Goal: Task Accomplishment & Management: Manage account settings

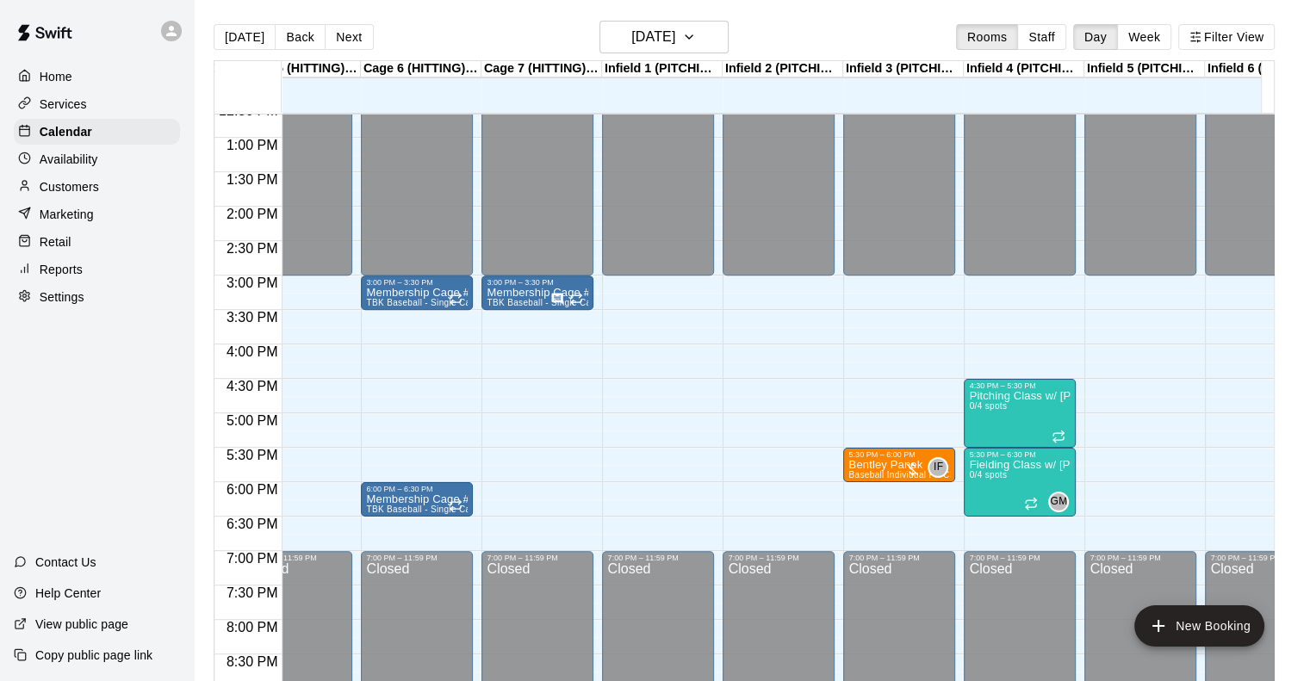
scroll to position [0, 467]
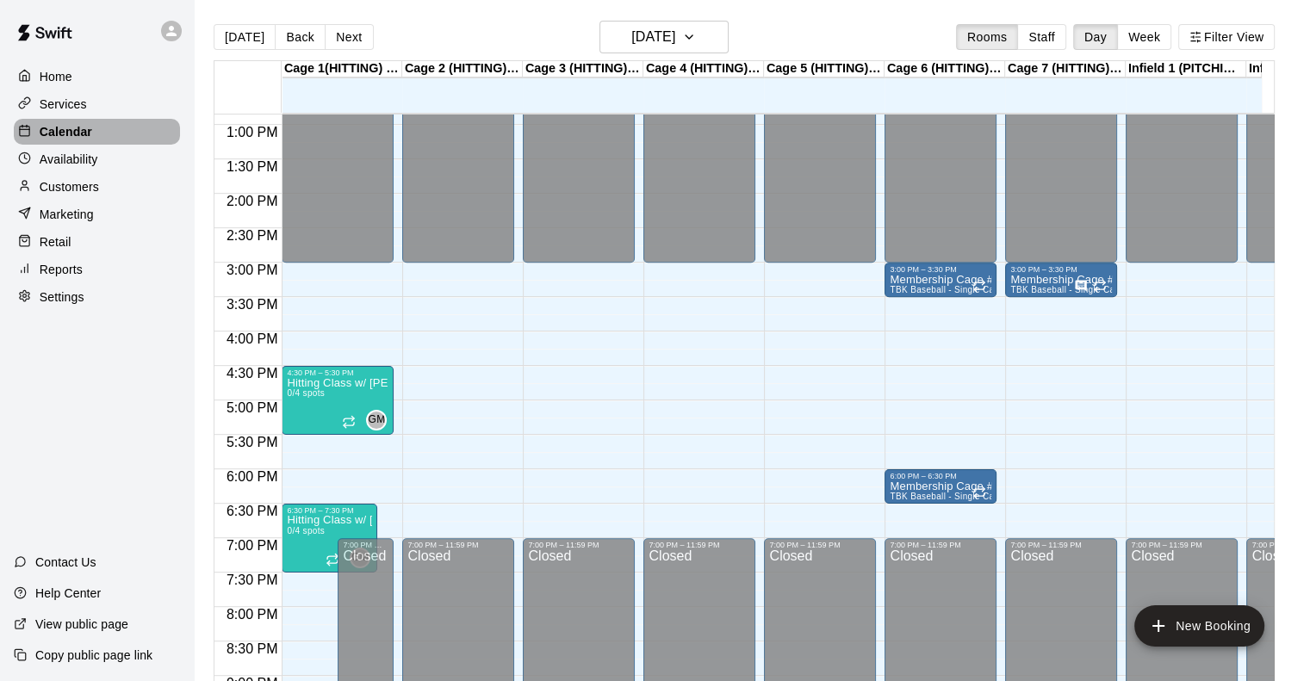
click at [71, 137] on p "Calendar" at bounding box center [66, 131] width 53 height 17
click at [648, 28] on h6 "[DATE]" at bounding box center [653, 37] width 44 height 24
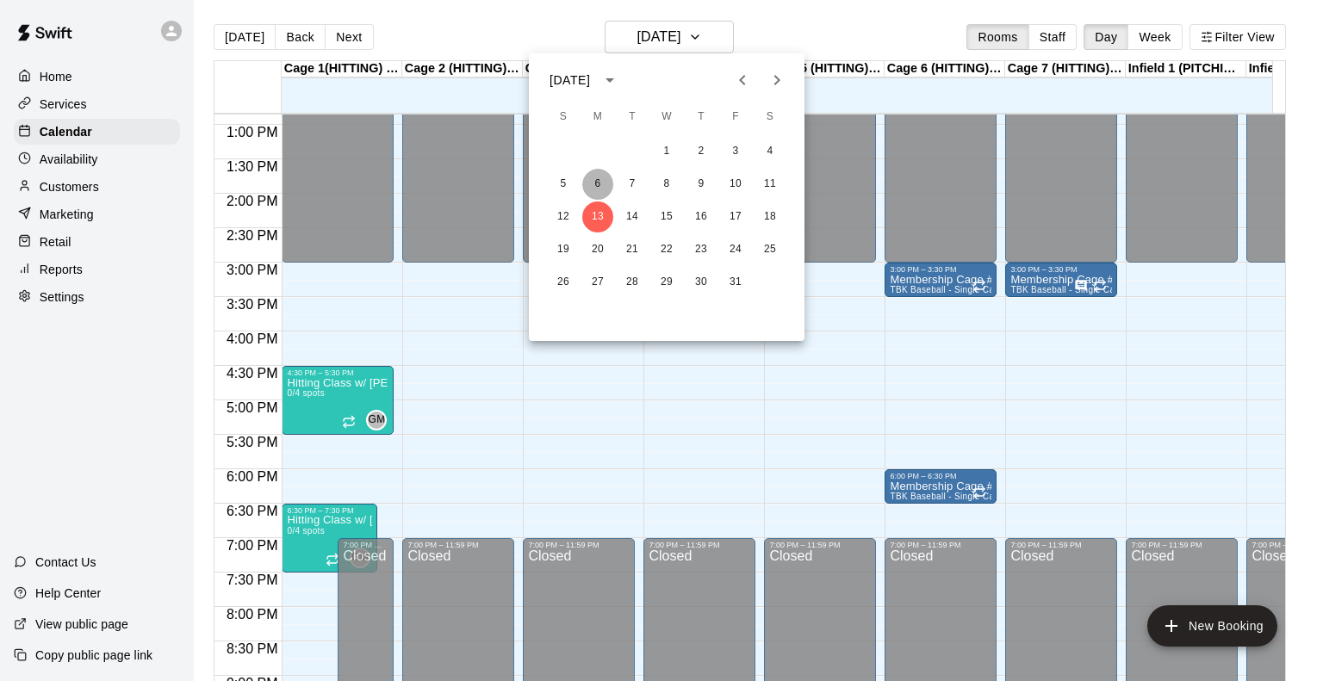
click at [594, 179] on button "6" at bounding box center [597, 184] width 31 height 31
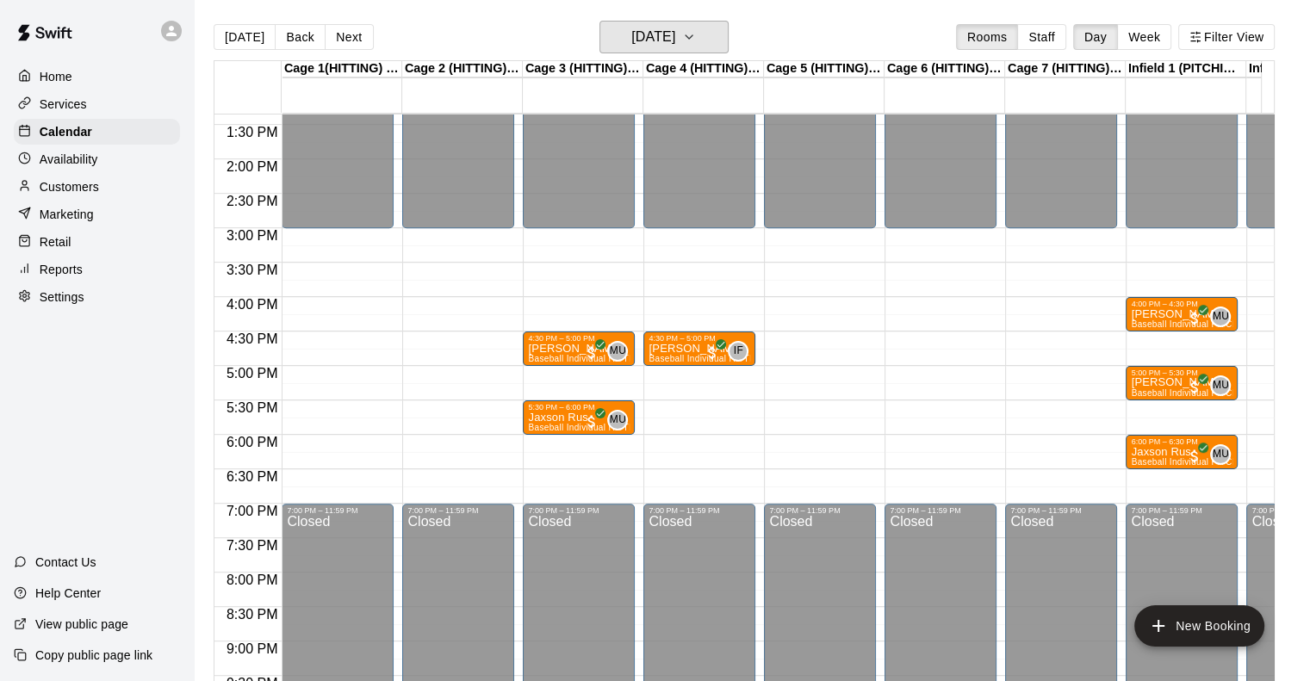
scroll to position [920, 0]
click at [1048, 27] on button "Staff" at bounding box center [1041, 37] width 49 height 26
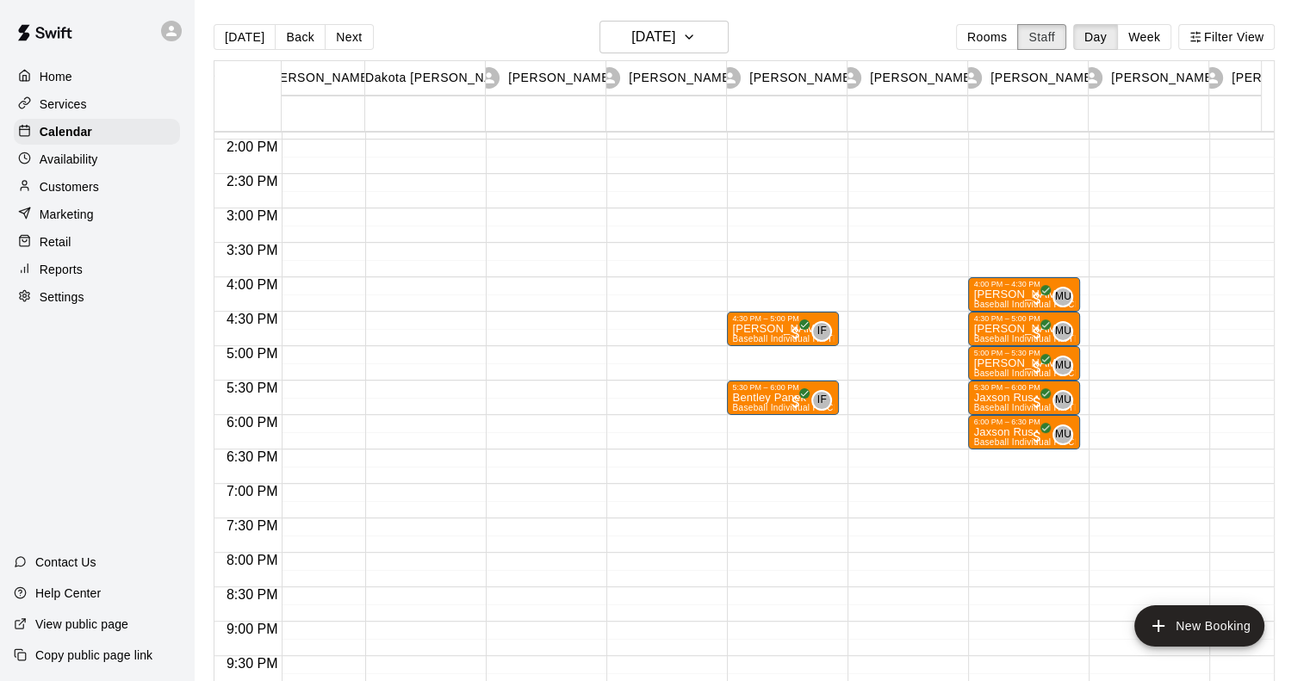
scroll to position [0, 279]
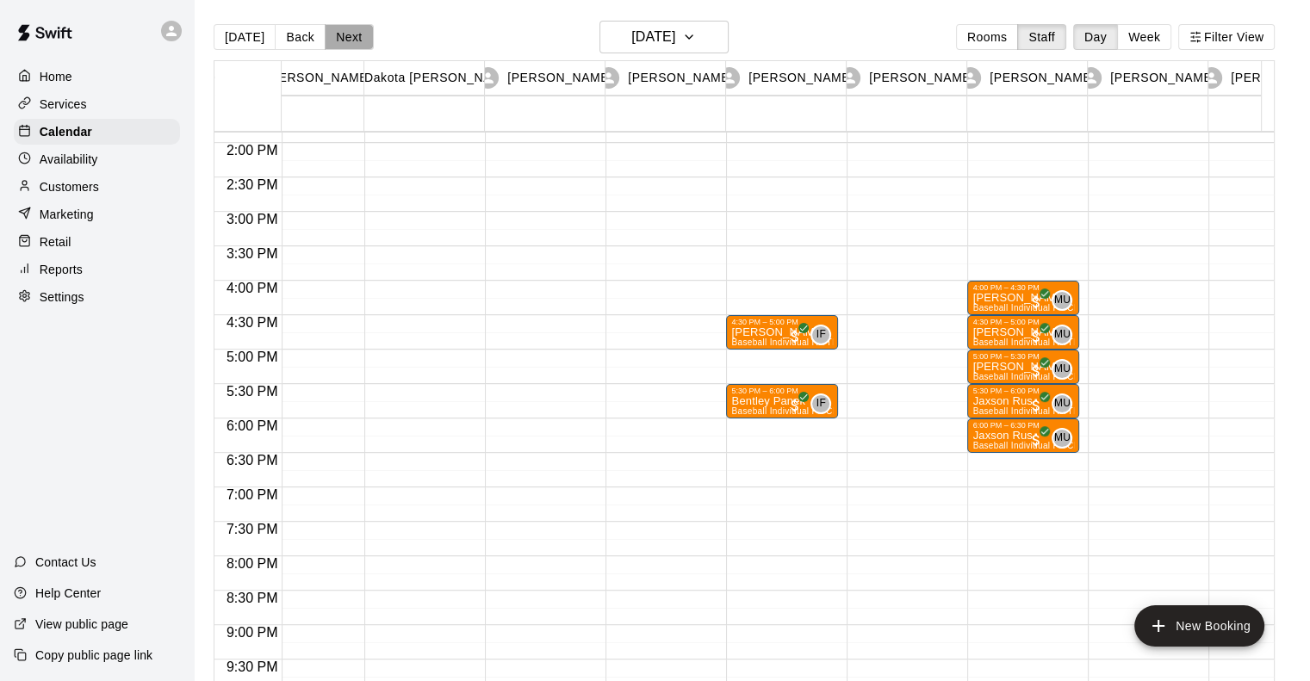
click at [350, 33] on button "Next" at bounding box center [349, 37] width 48 height 26
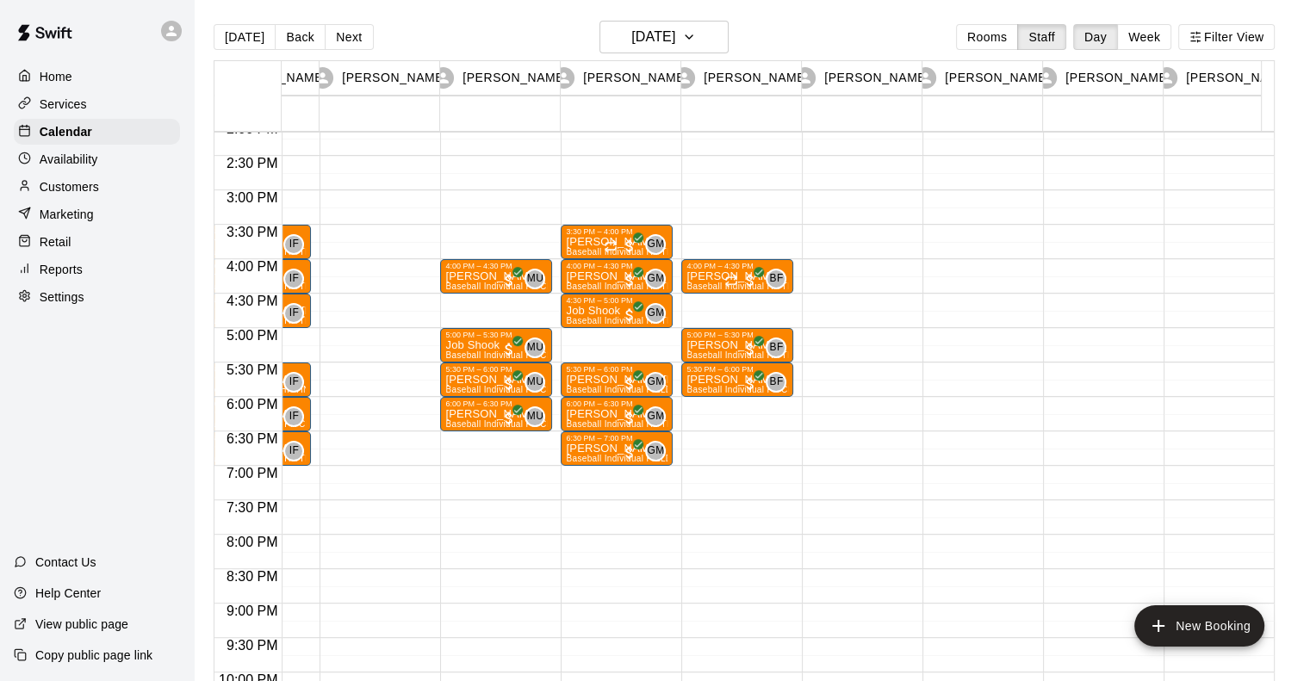
scroll to position [0, 799]
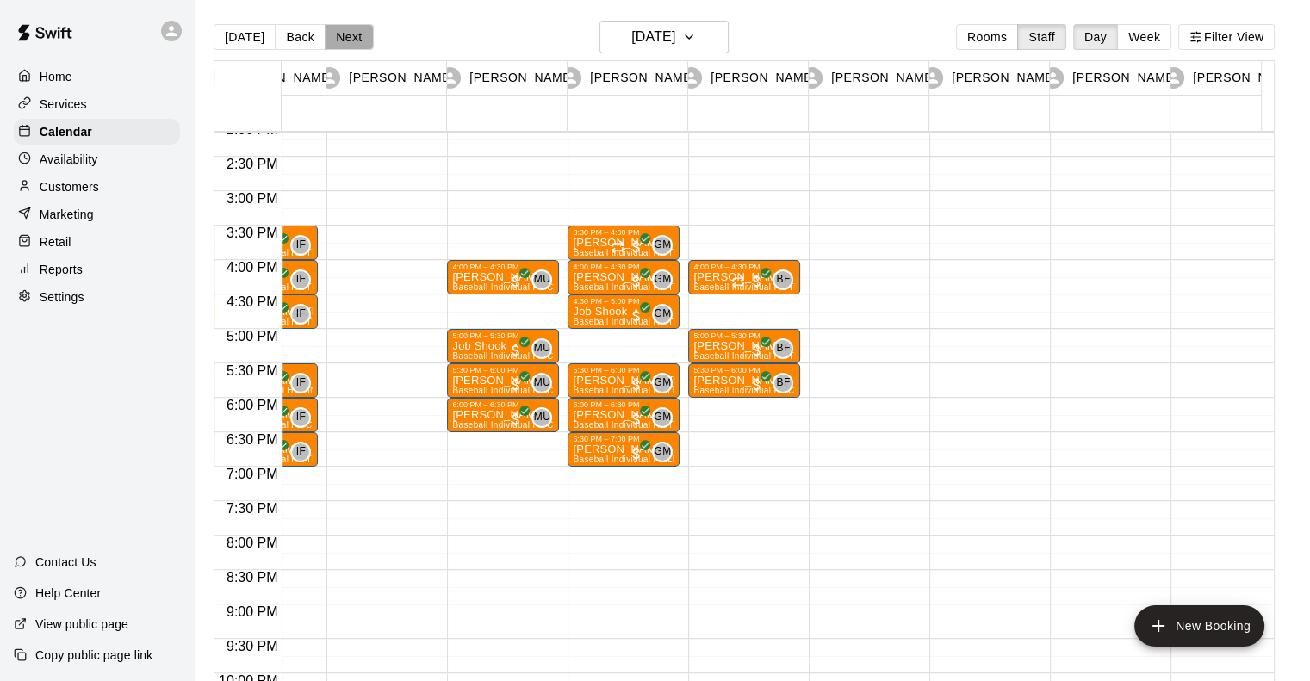
click at [334, 34] on button "Next" at bounding box center [349, 37] width 48 height 26
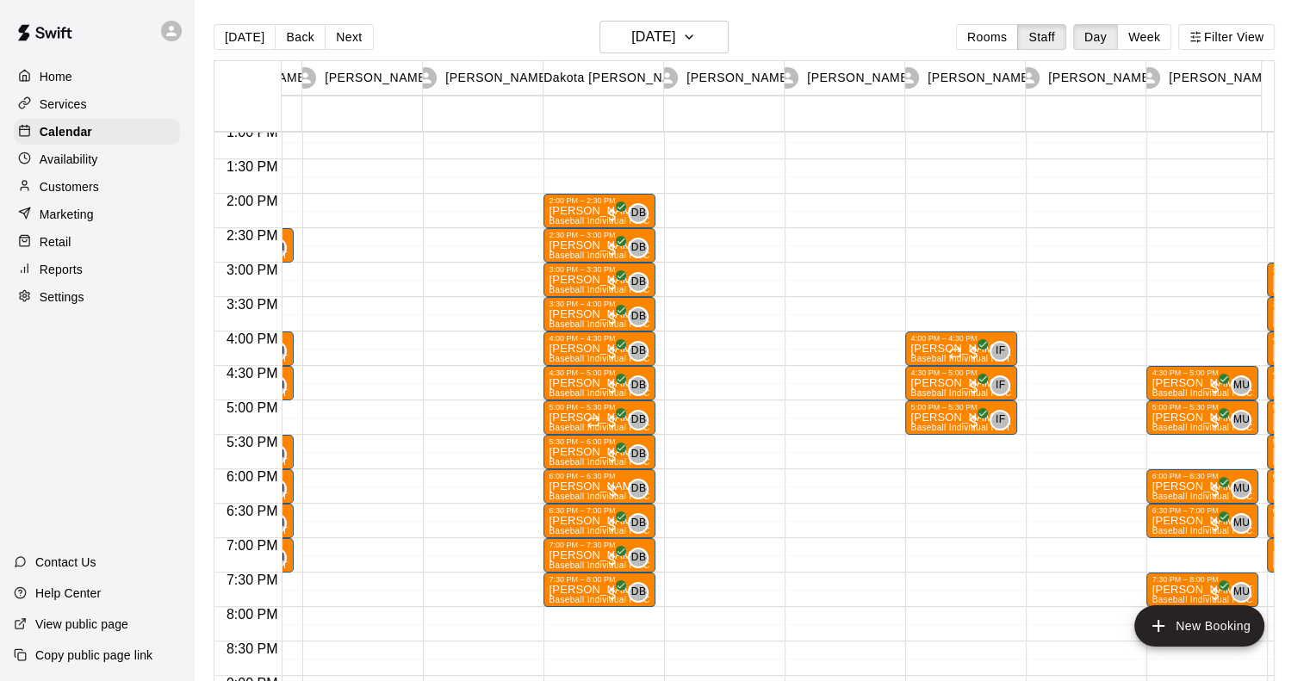
scroll to position [0, 103]
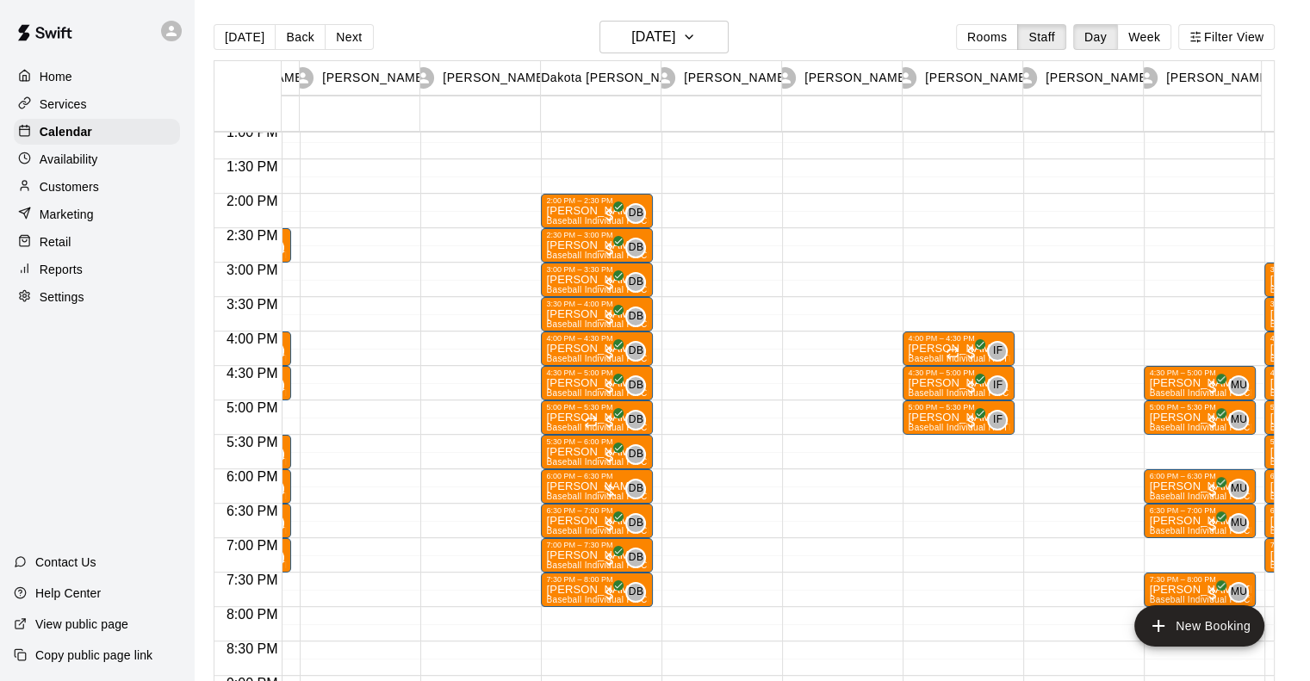
click at [523, 254] on div at bounding box center [476, 56] width 112 height 1654
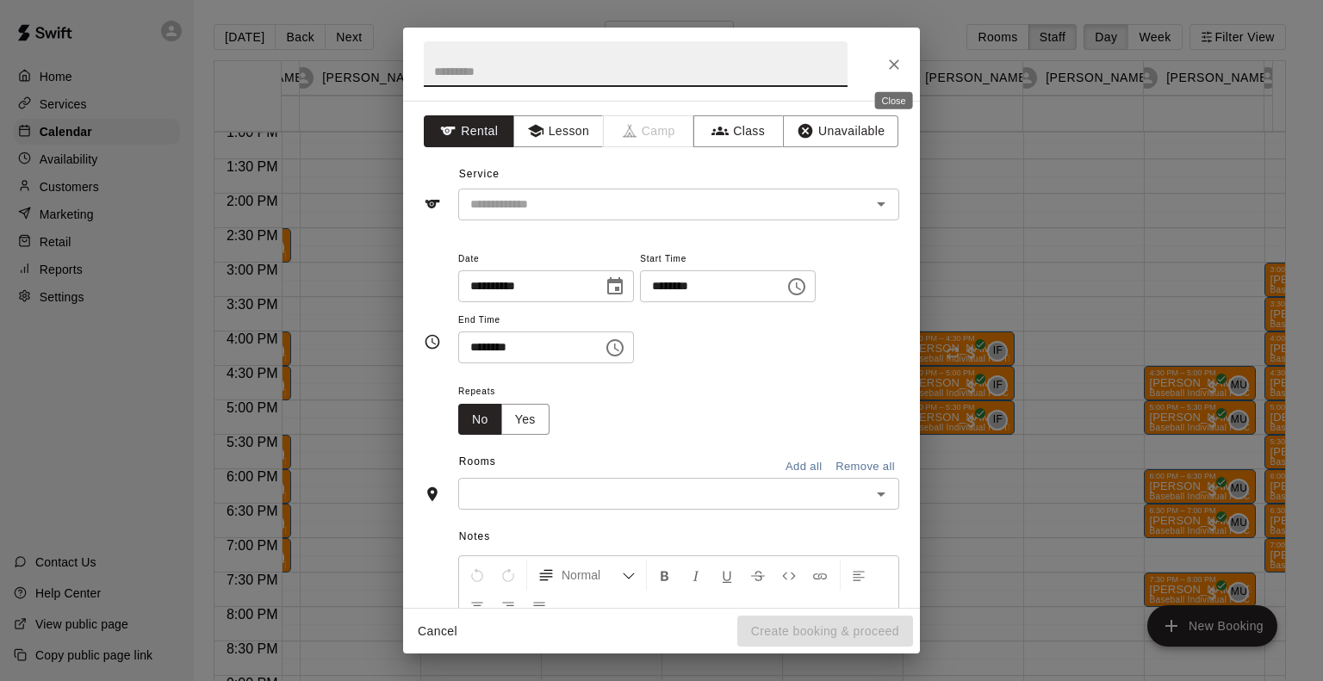
click at [895, 56] on icon "Close" at bounding box center [894, 64] width 17 height 17
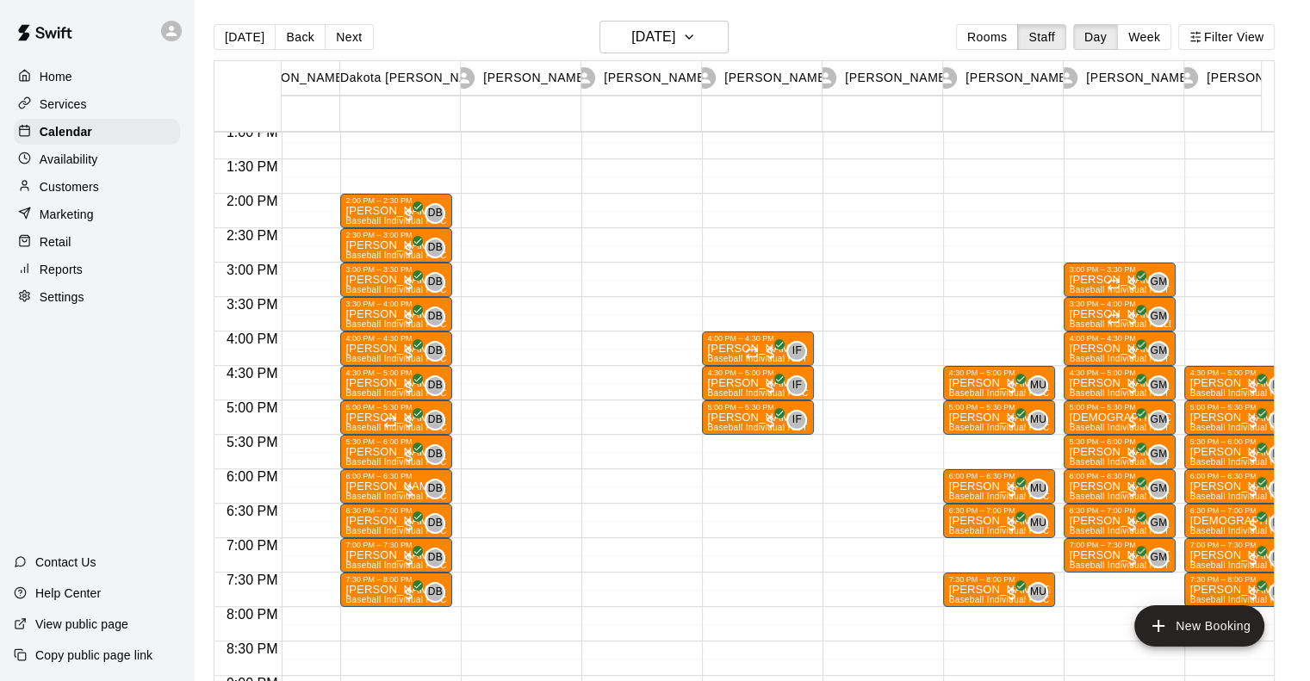
scroll to position [0, 400]
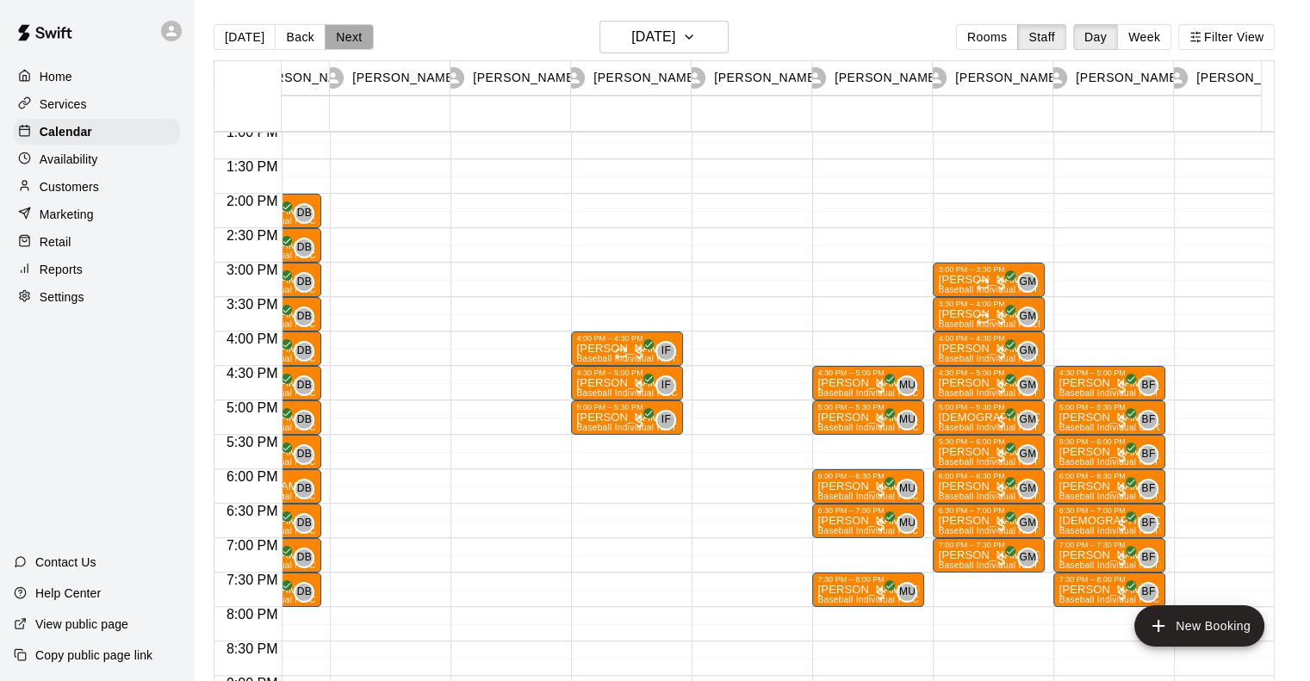
click at [330, 32] on button "Next" at bounding box center [349, 37] width 48 height 26
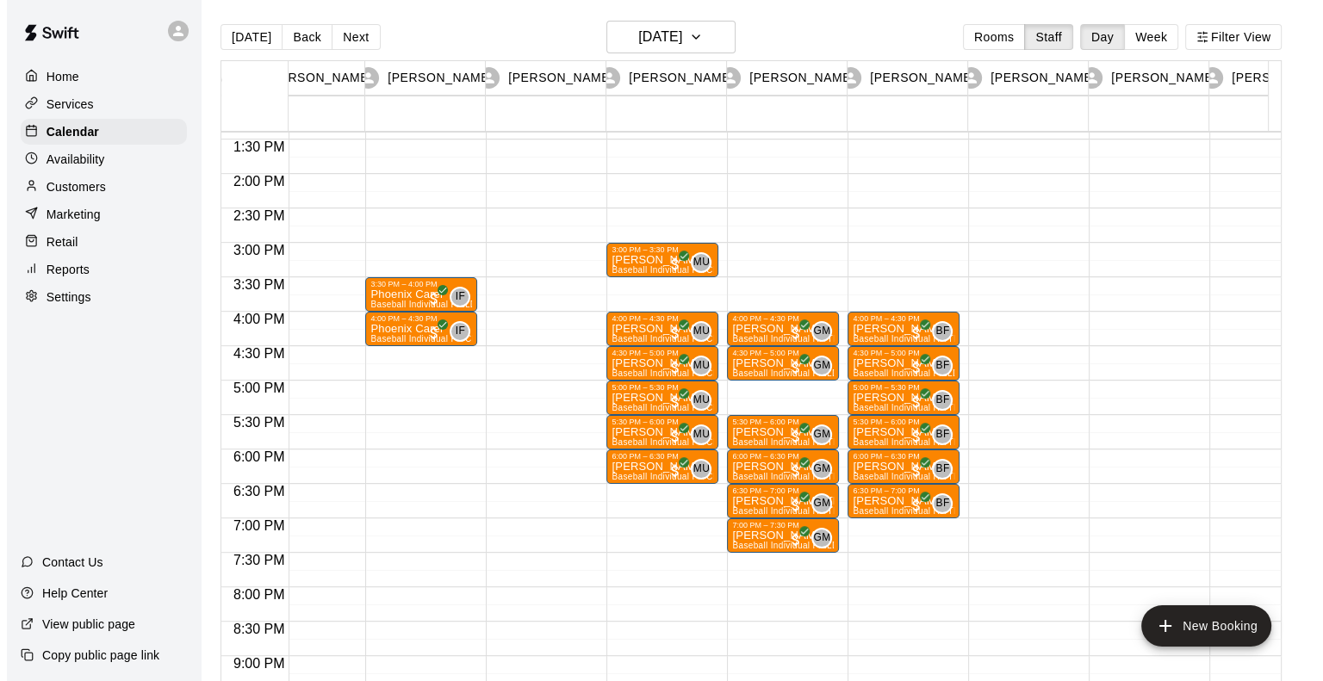
scroll to position [0, 0]
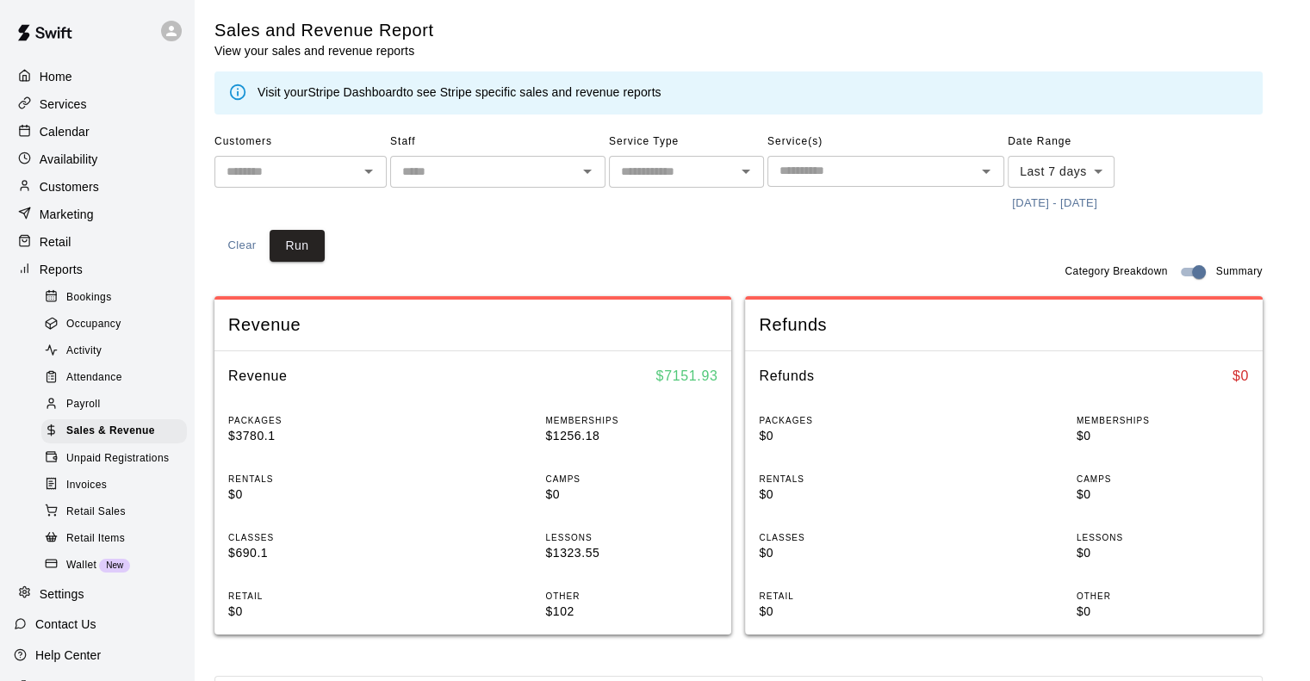
scroll to position [9, 0]
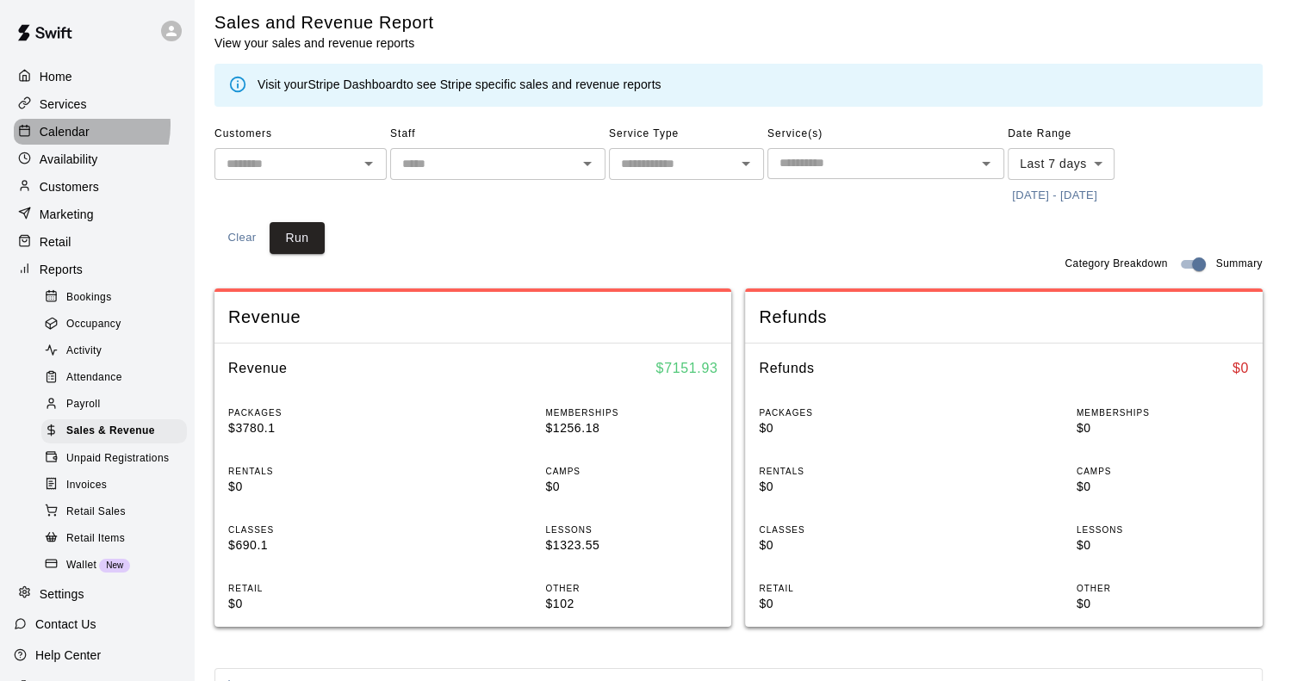
click at [74, 128] on p "Calendar" at bounding box center [65, 131] width 50 height 17
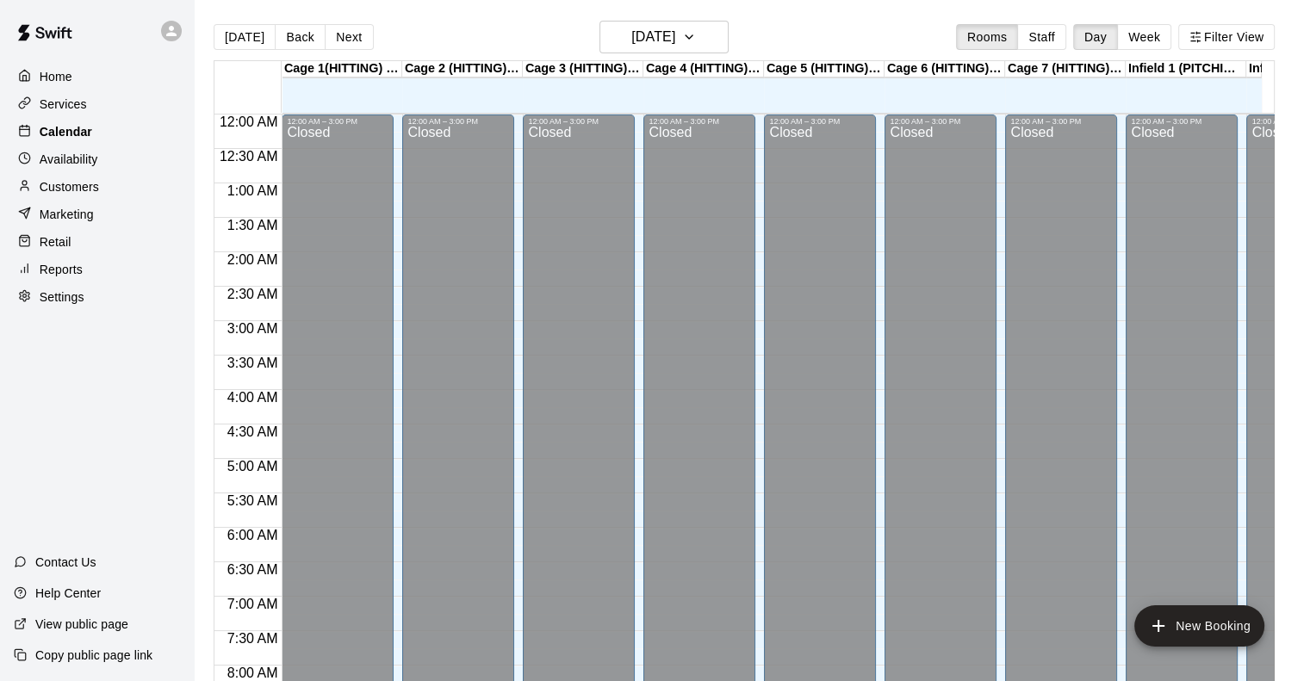
scroll to position [589, 0]
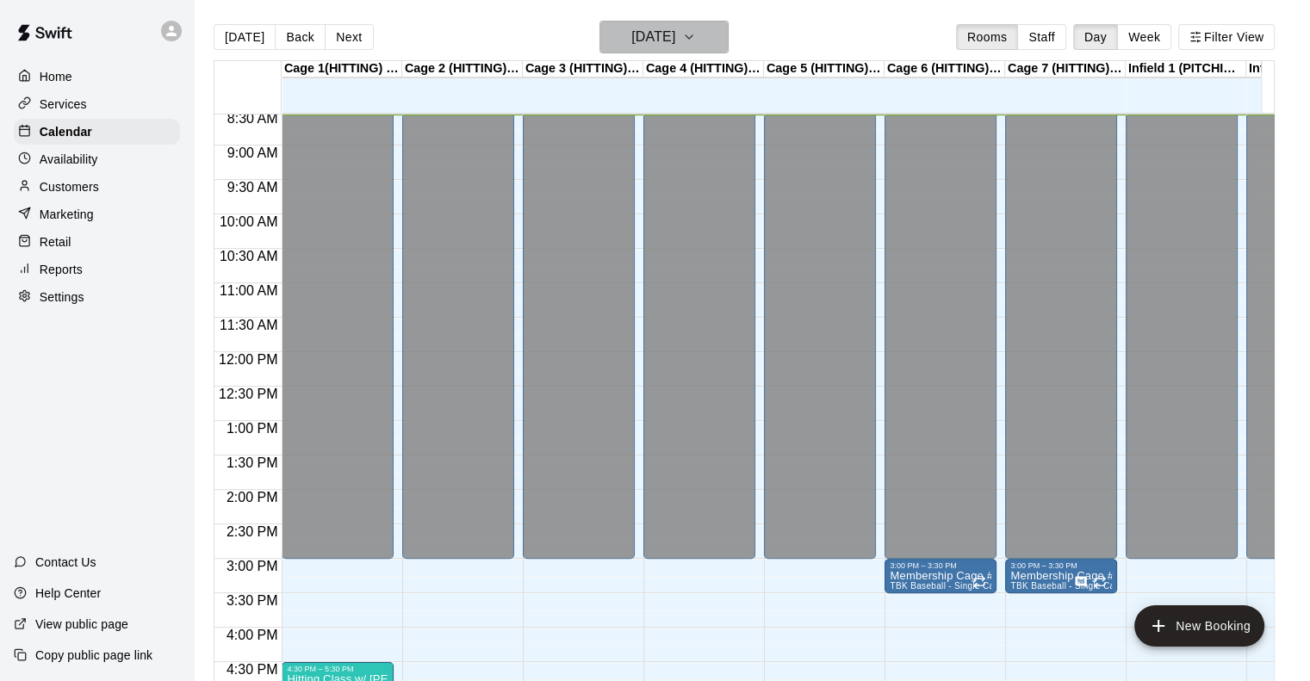
click at [645, 37] on h6 "[DATE]" at bounding box center [653, 37] width 44 height 24
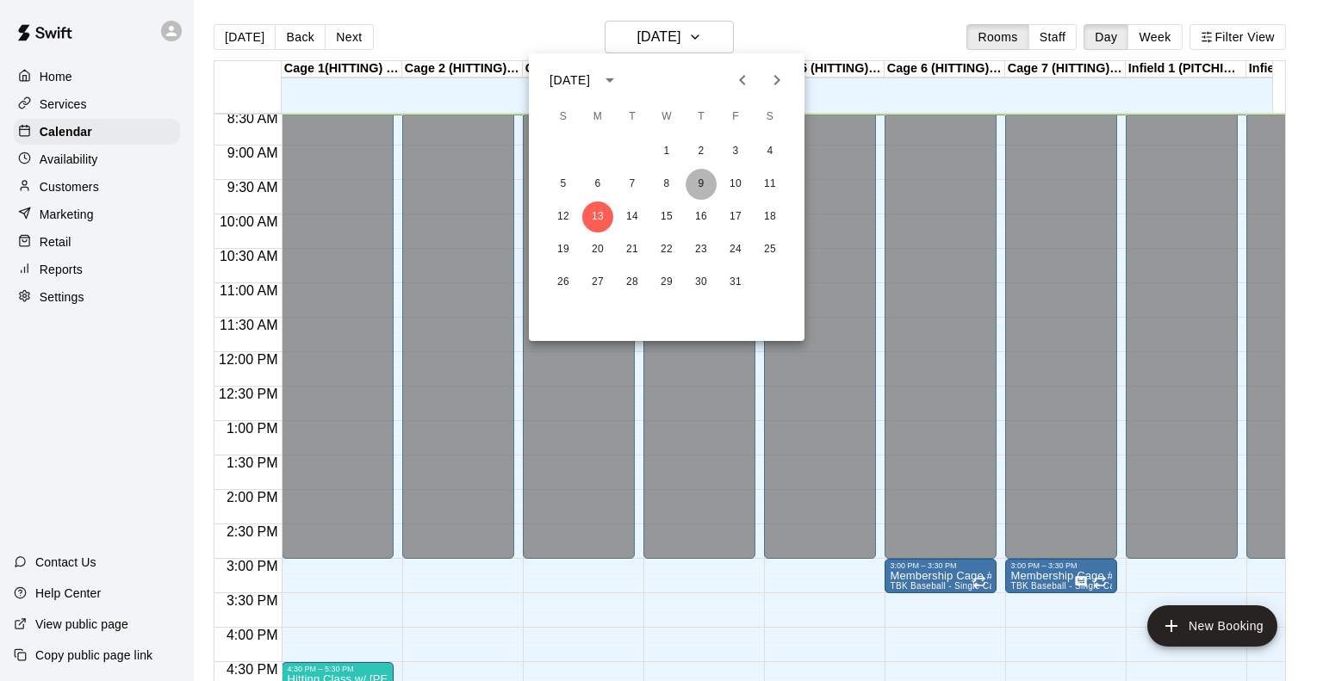
click at [698, 184] on button "9" at bounding box center [701, 184] width 31 height 31
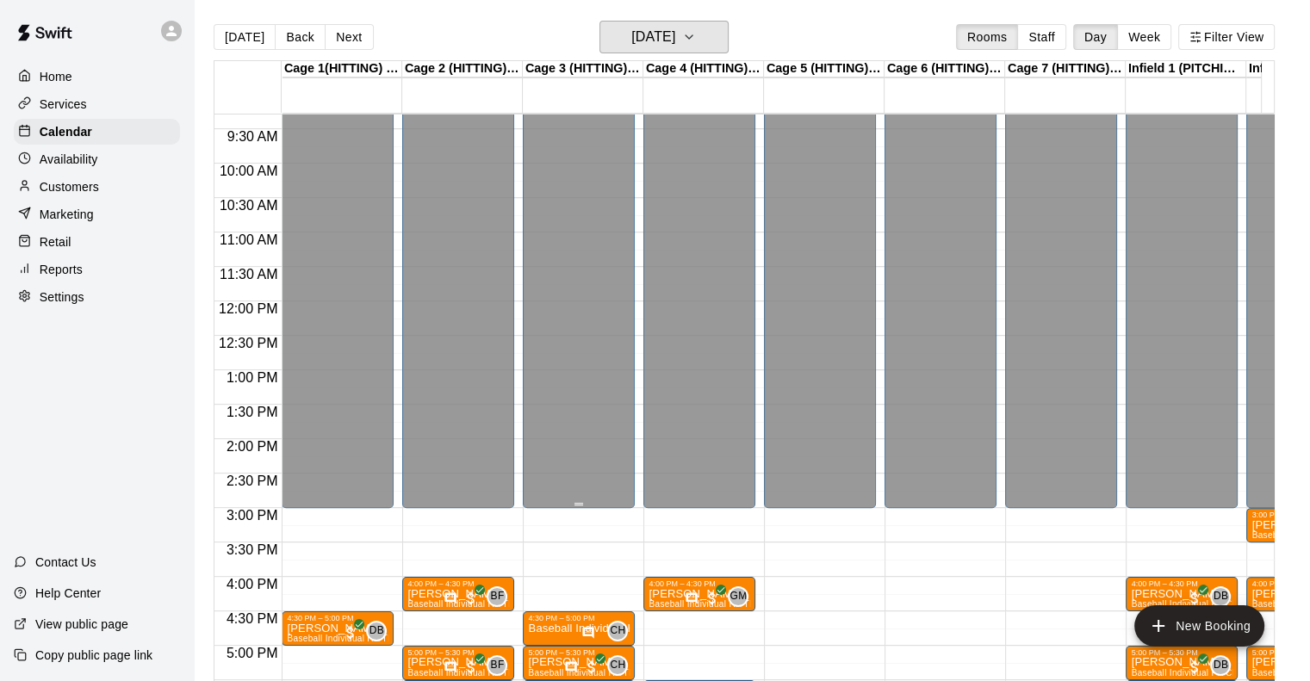
scroll to position [641, 0]
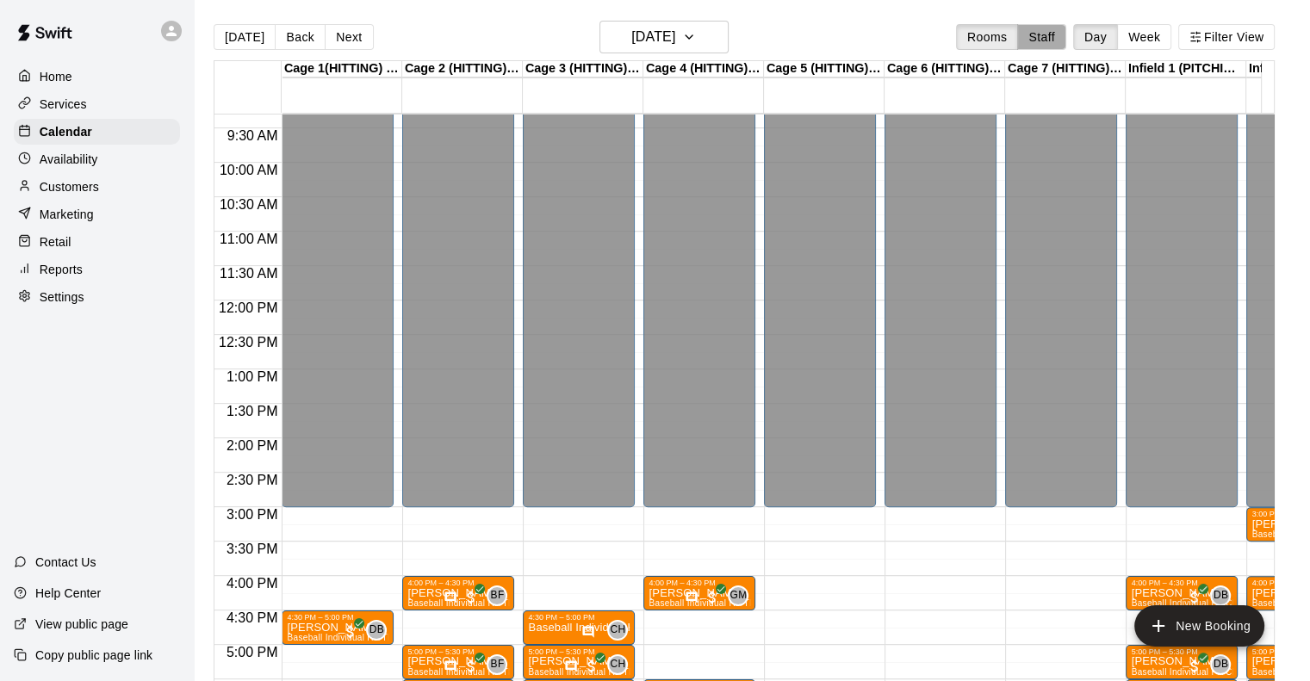
click at [1049, 33] on button "Staff" at bounding box center [1041, 37] width 49 height 26
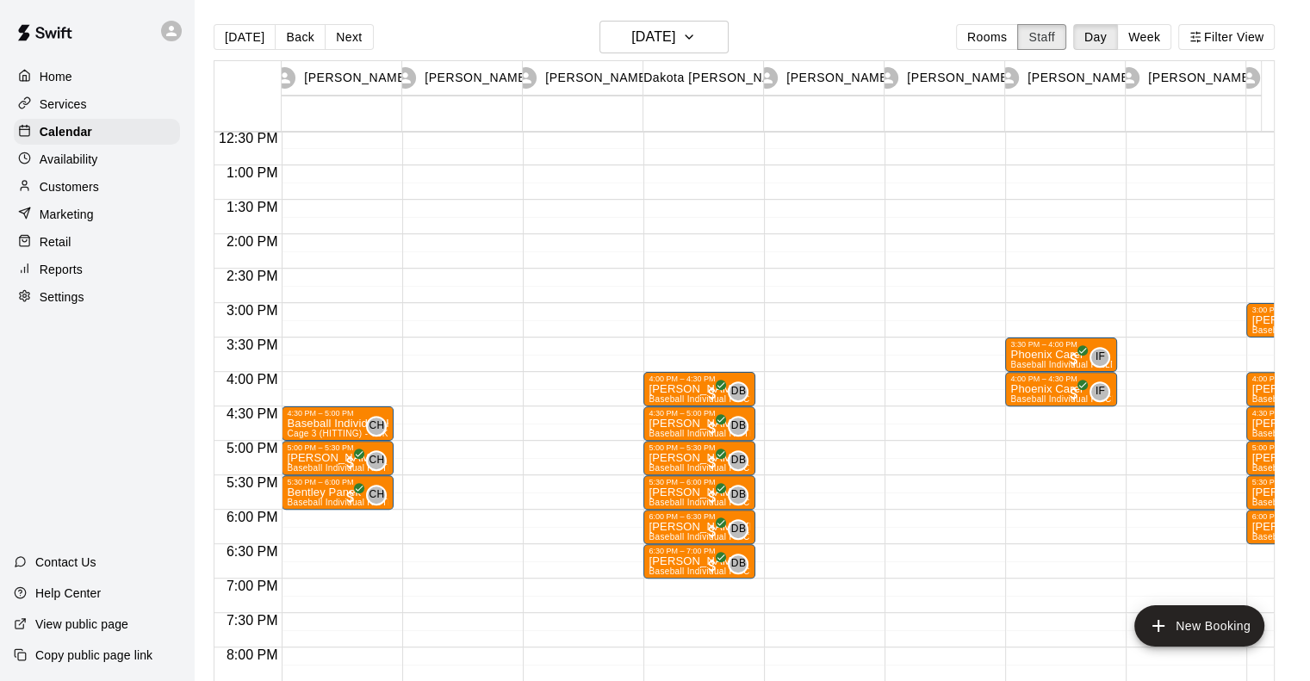
scroll to position [865, 0]
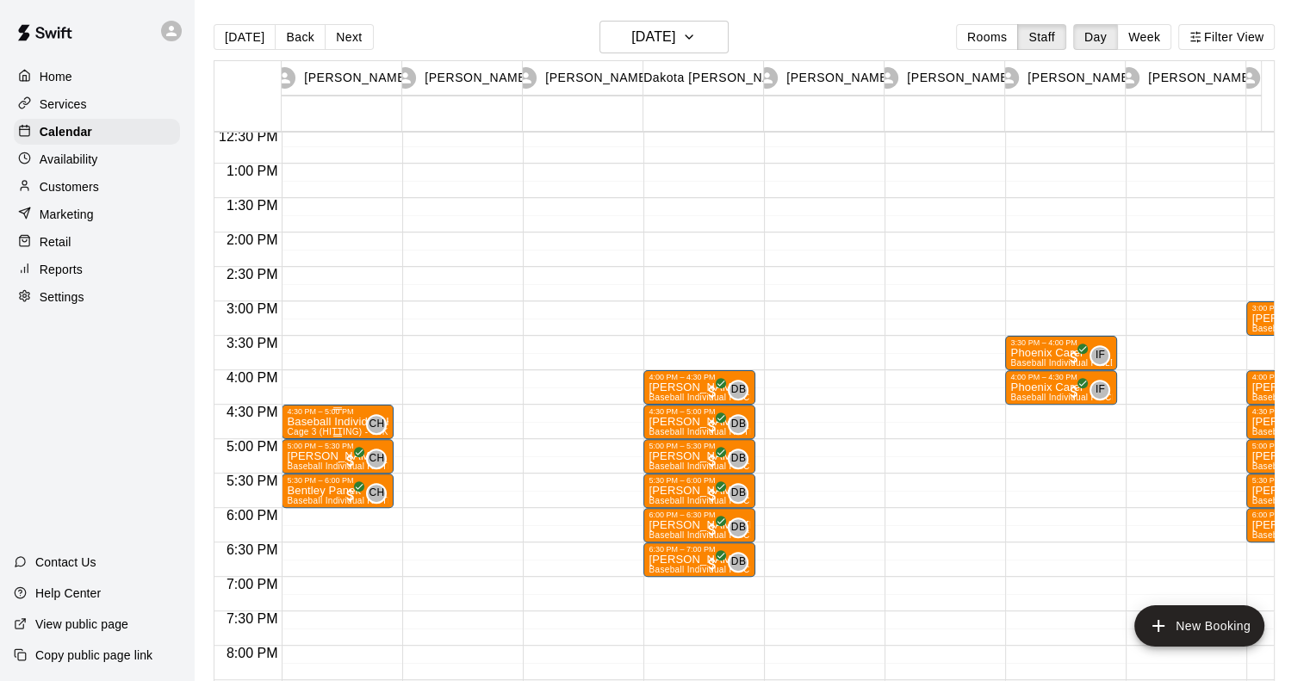
click at [328, 413] on div "4:30 PM – 5:00 PM" at bounding box center [338, 411] width 102 height 9
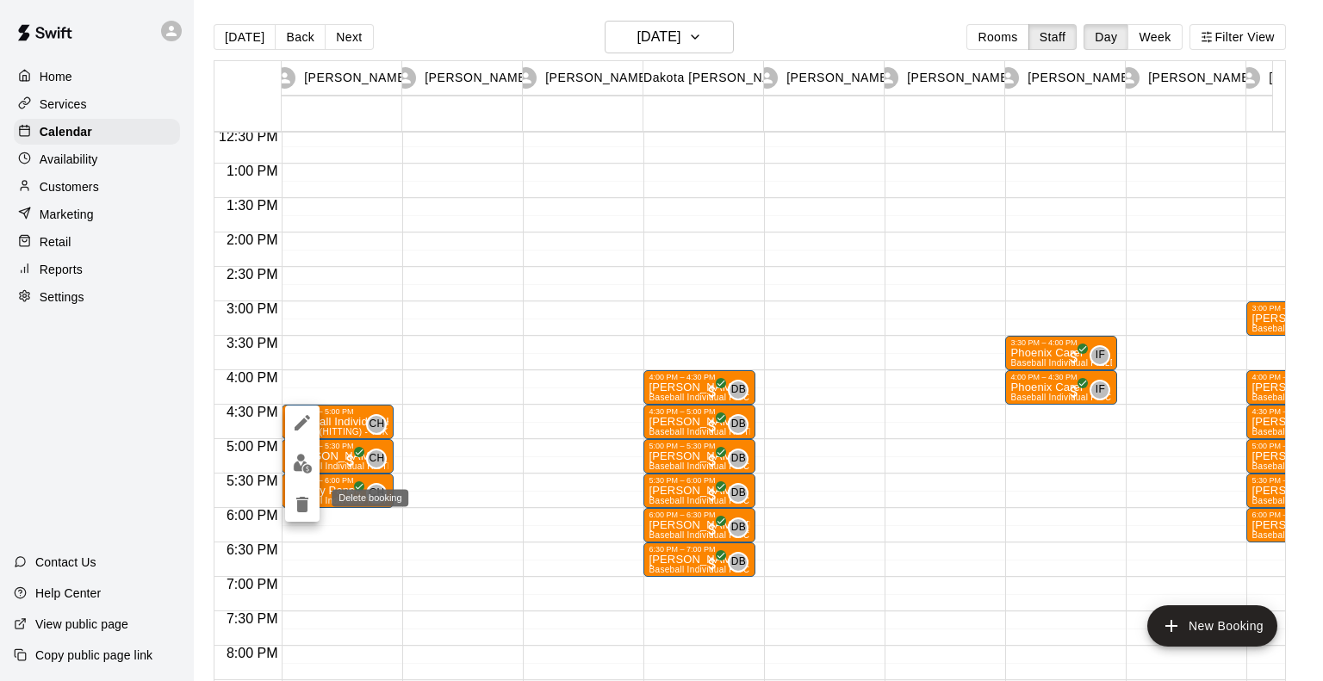
click at [300, 513] on icon "delete" at bounding box center [302, 504] width 21 height 21
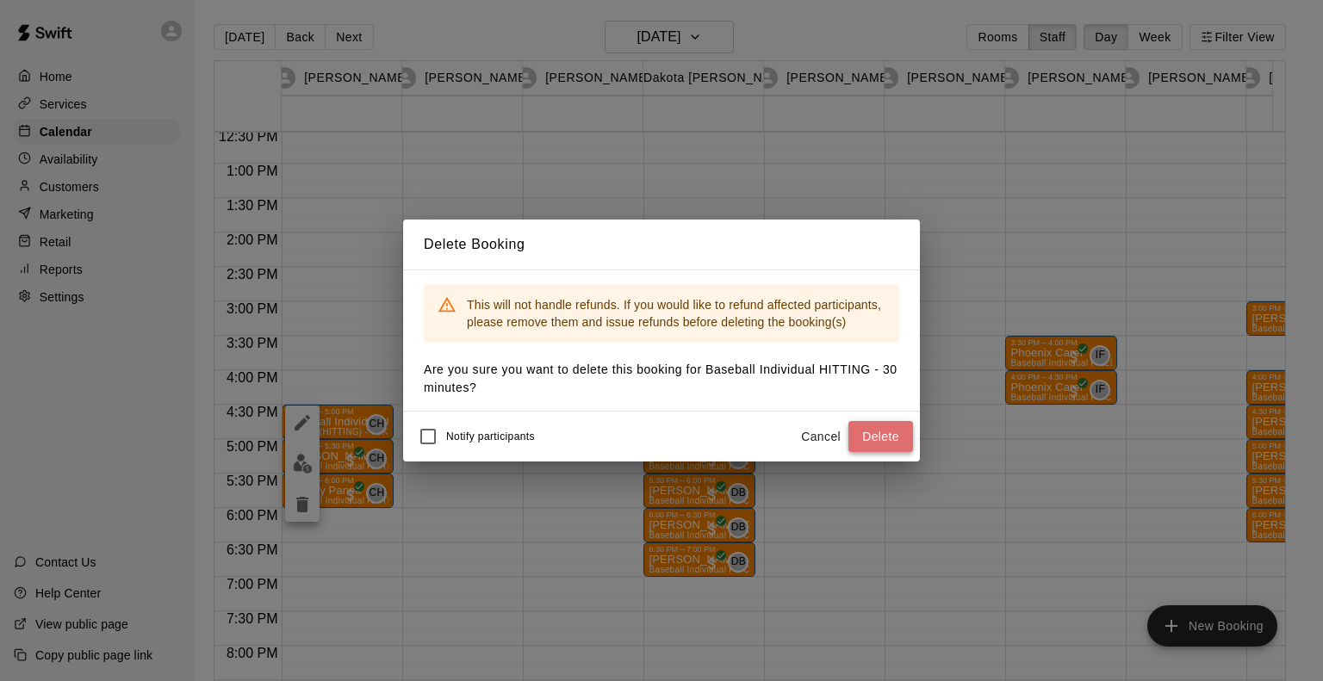
click at [869, 433] on button "Delete" at bounding box center [881, 437] width 65 height 32
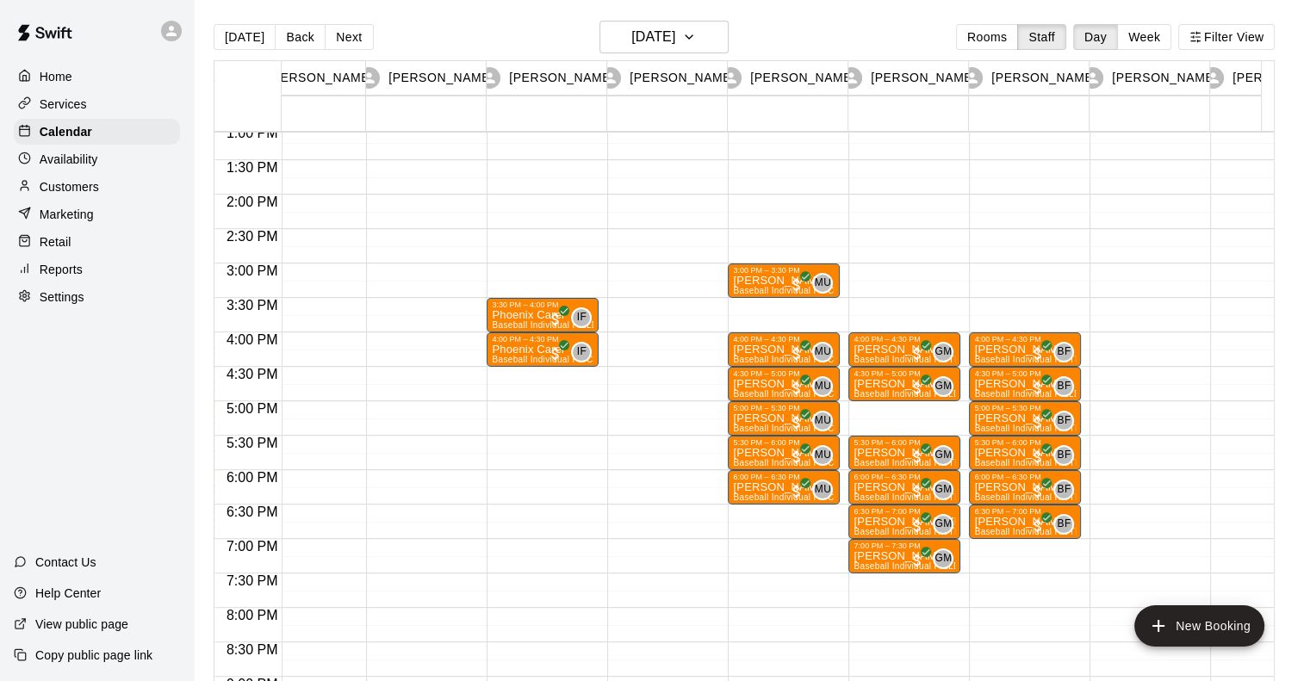
scroll to position [0, 519]
click at [342, 37] on button "Next" at bounding box center [349, 37] width 48 height 26
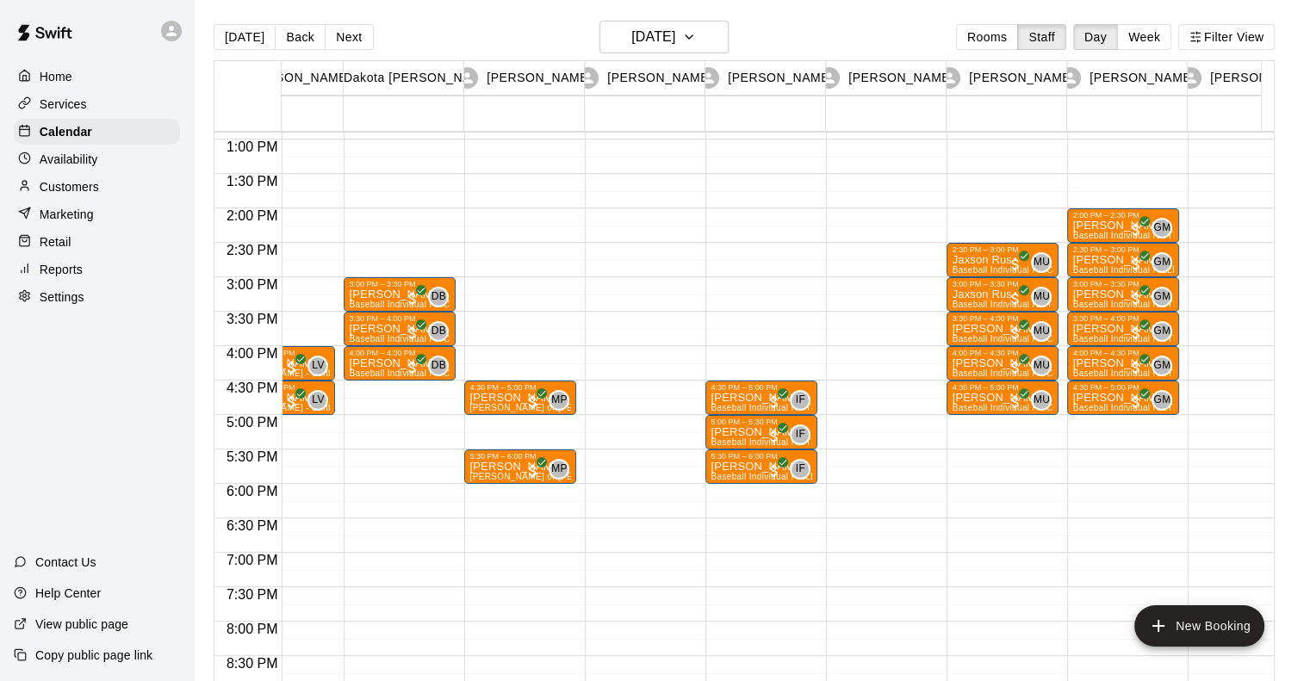
scroll to position [0, 293]
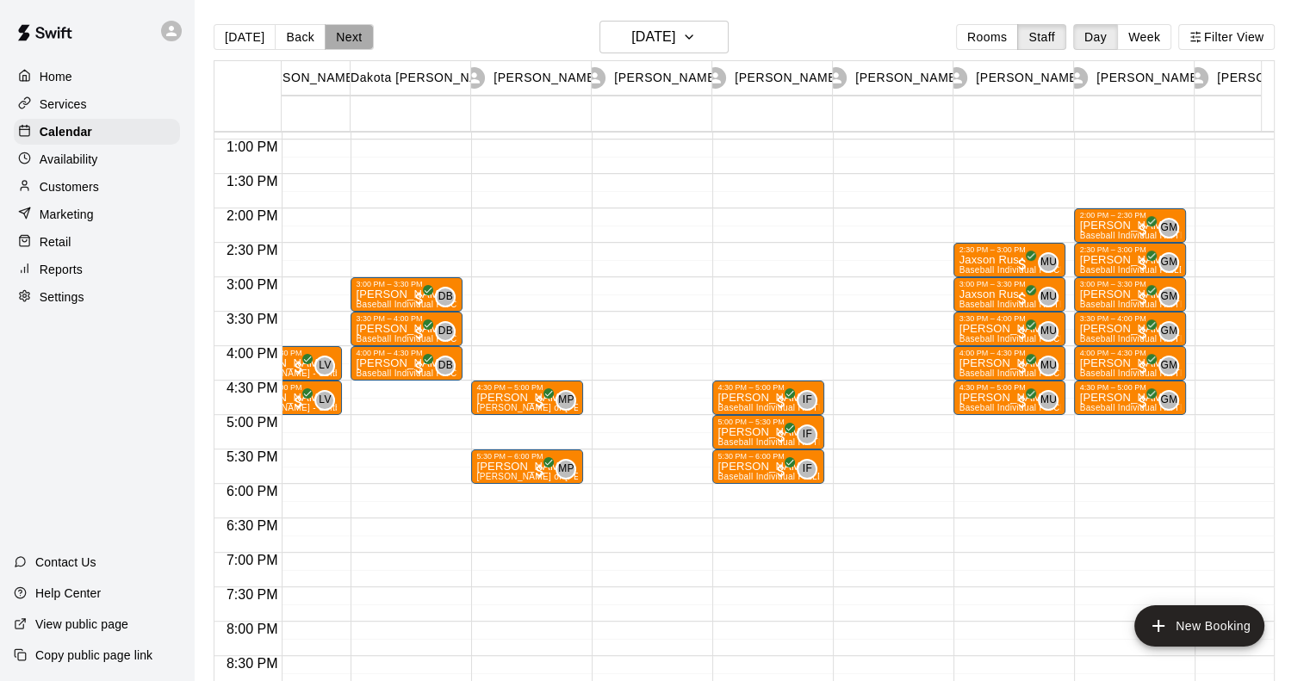
click at [345, 39] on button "Next" at bounding box center [349, 37] width 48 height 26
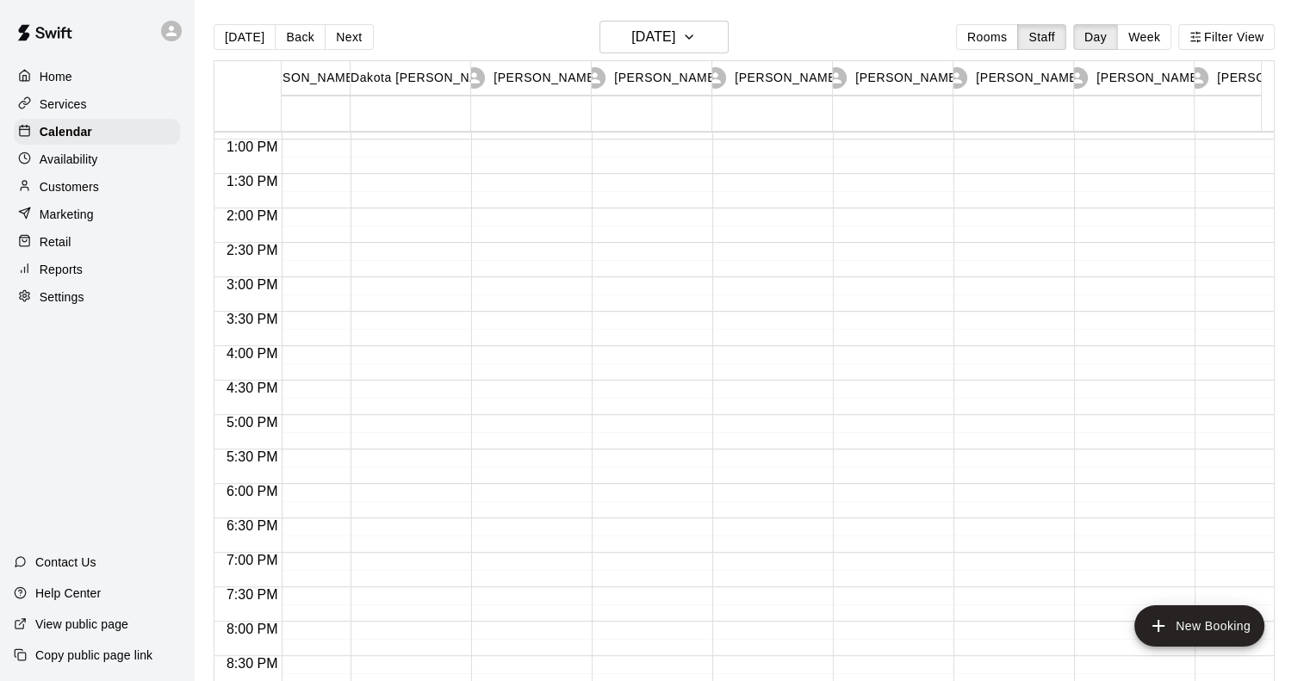
click at [522, 255] on div at bounding box center [527, 71] width 112 height 1654
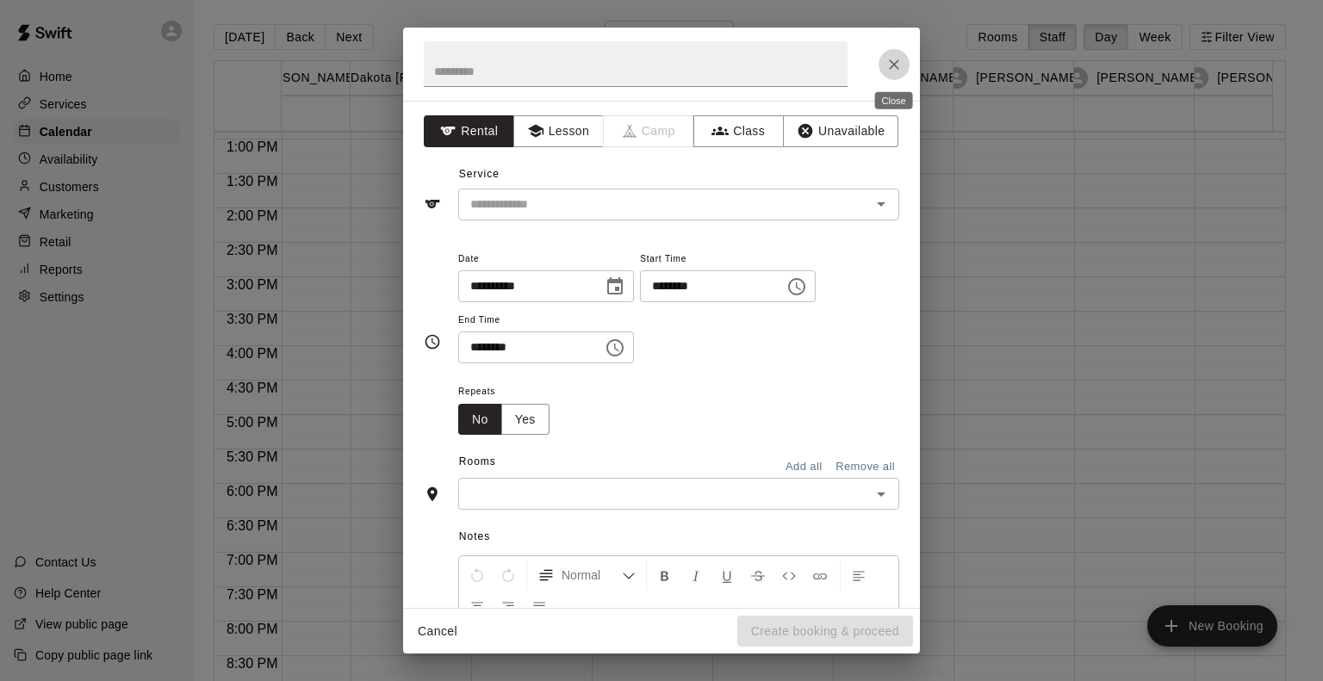
click at [896, 61] on icon "Close" at bounding box center [894, 64] width 17 height 17
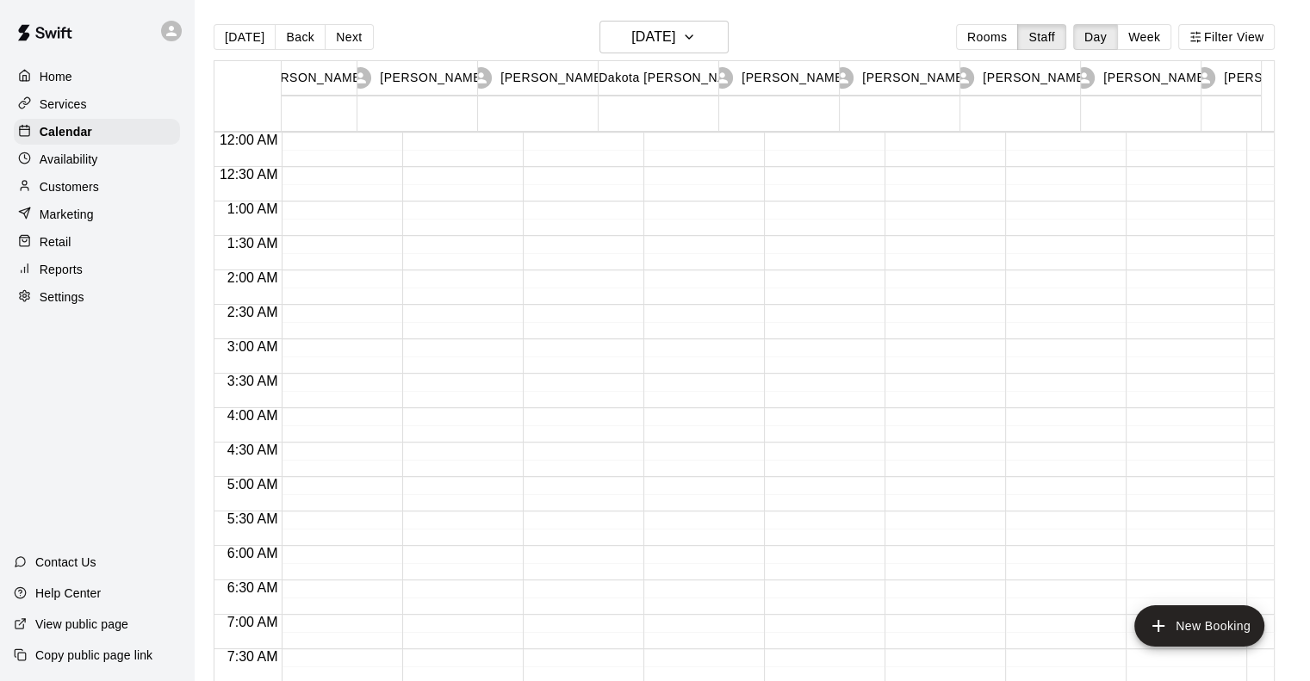
scroll to position [0, 0]
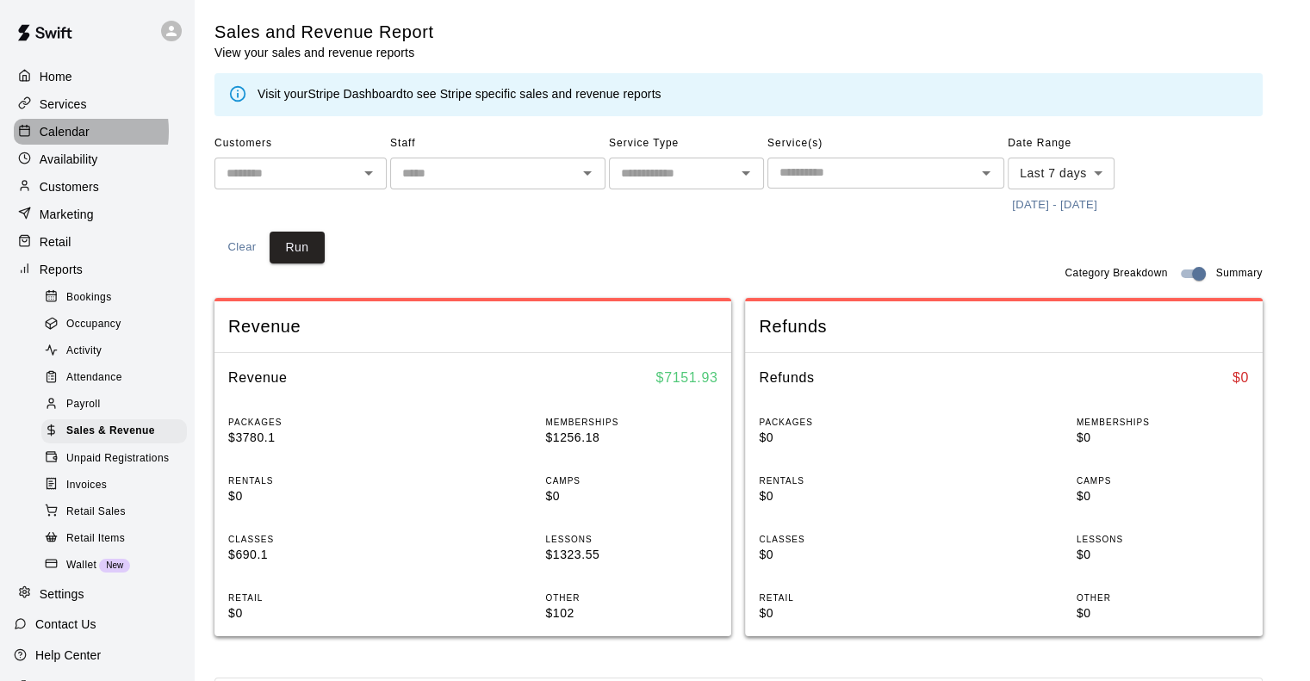
click at [71, 134] on p "Calendar" at bounding box center [65, 131] width 50 height 17
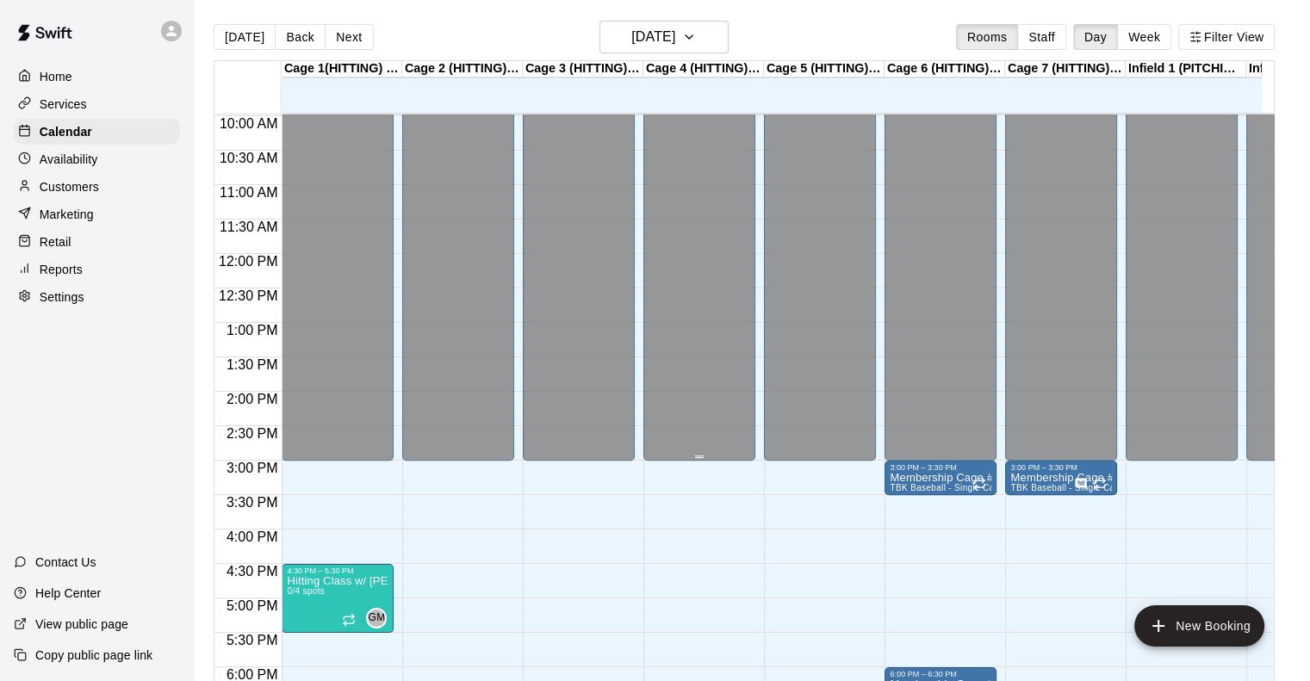
scroll to position [688, 0]
click at [285, 37] on button "Back" at bounding box center [300, 37] width 51 height 26
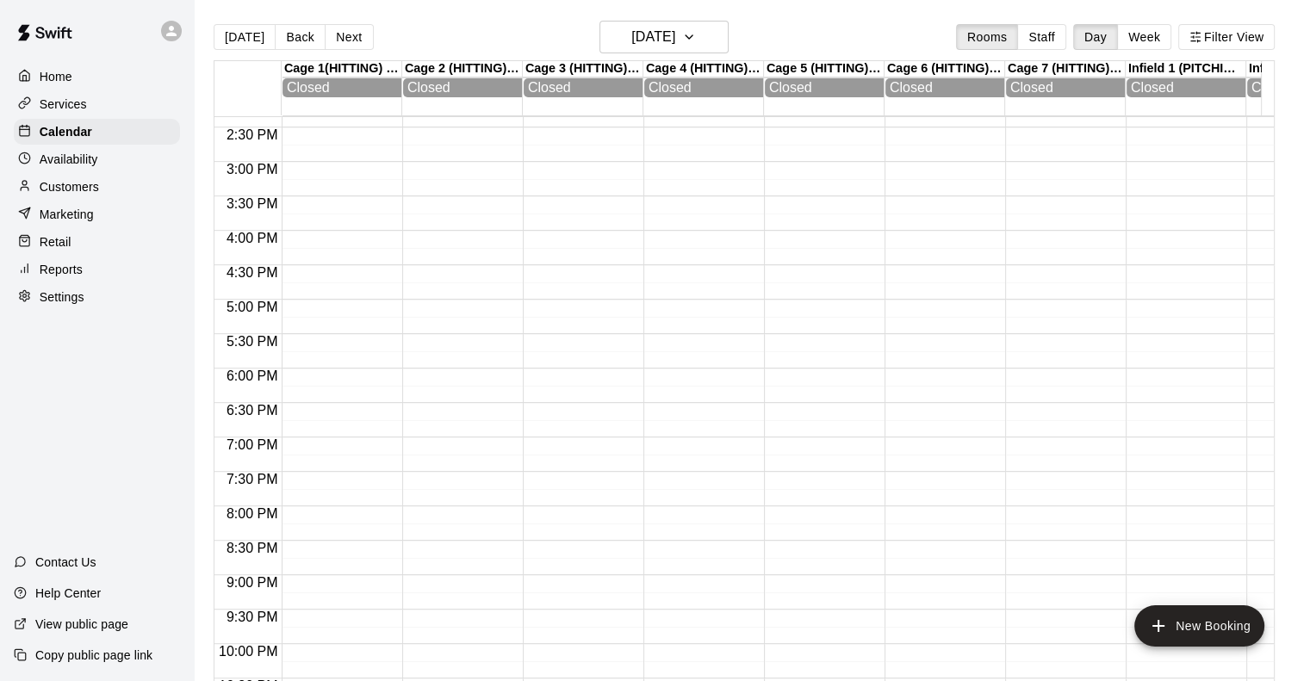
scroll to position [1085, 0]
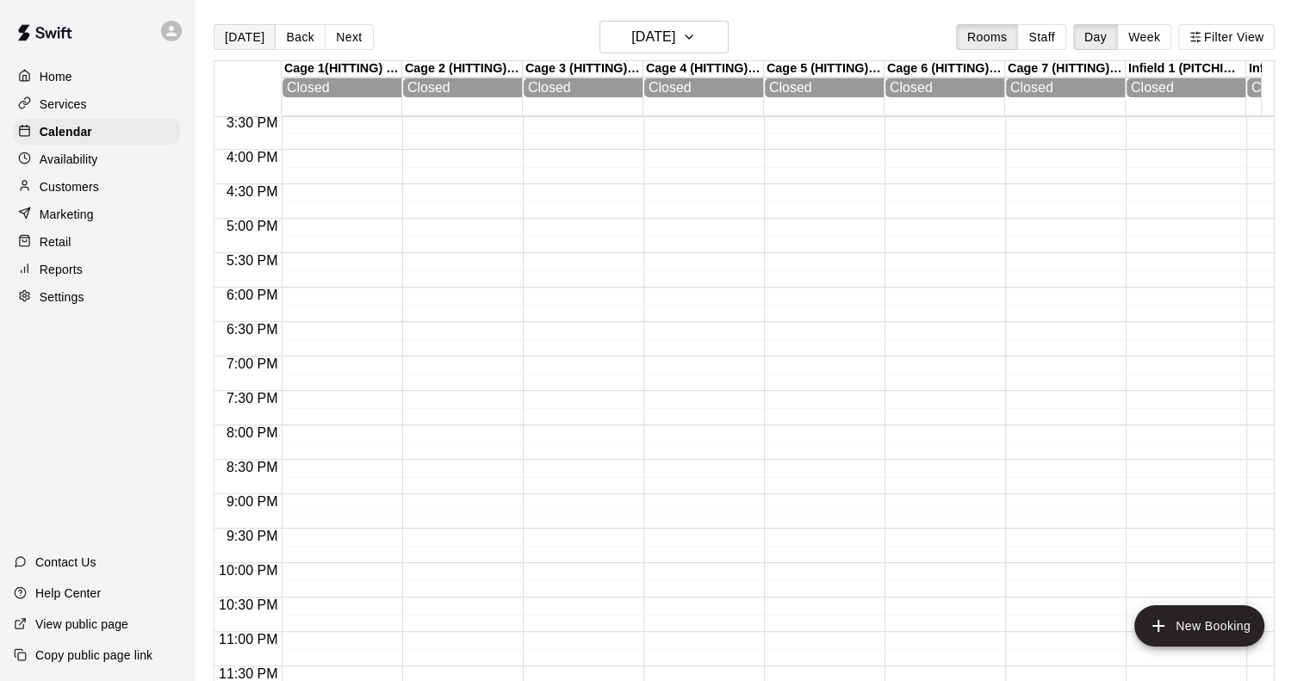
click at [241, 43] on button "[DATE]" at bounding box center [245, 37] width 62 height 26
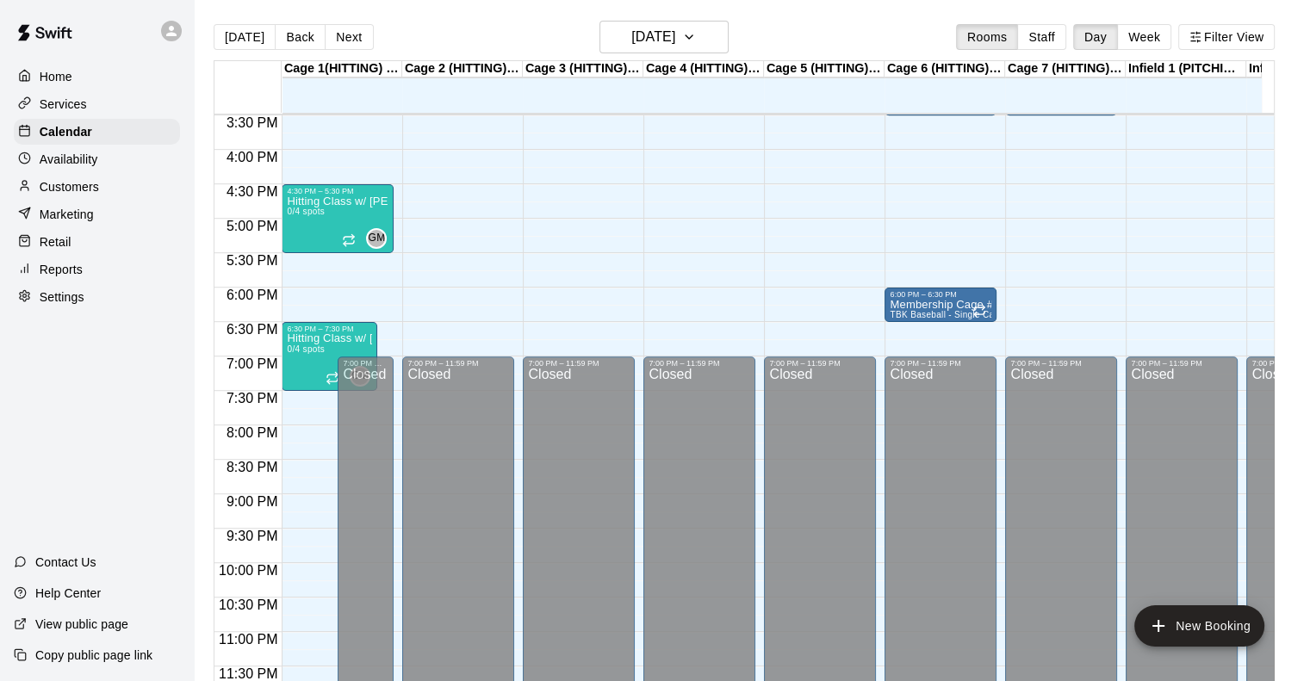
scroll to position [1079, 0]
click at [1054, 24] on button "Staff" at bounding box center [1041, 37] width 49 height 26
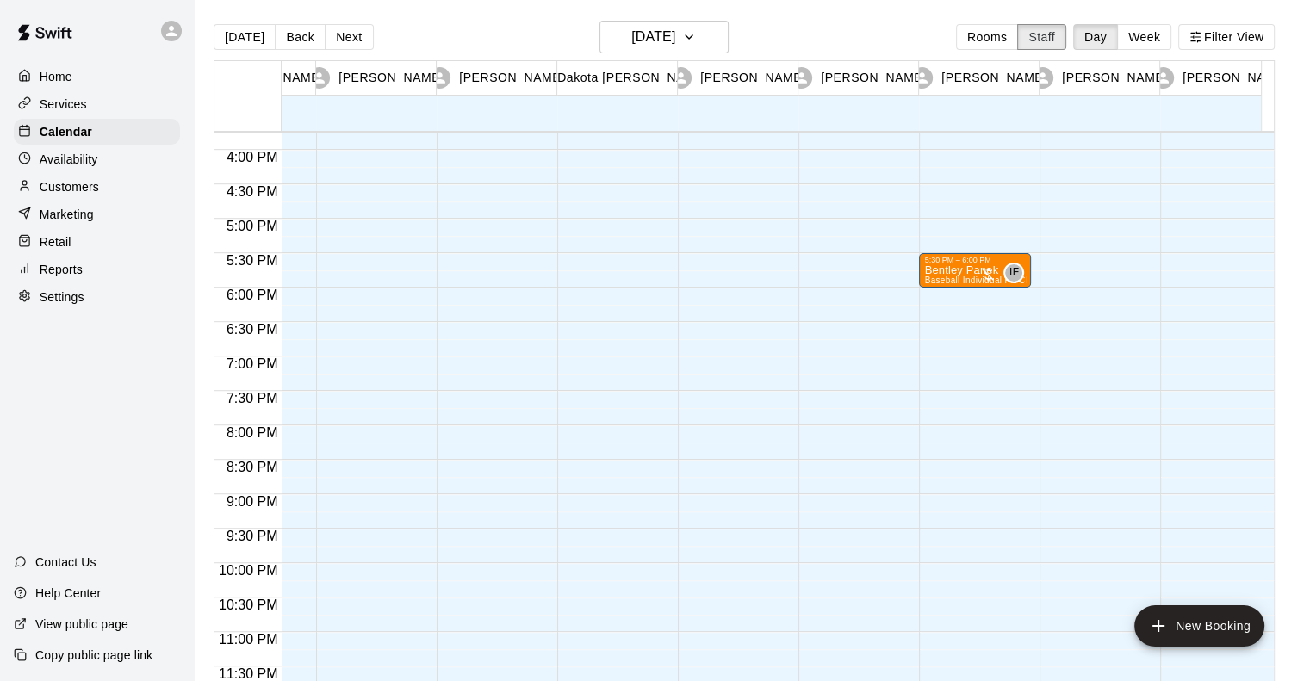
scroll to position [1085, 145]
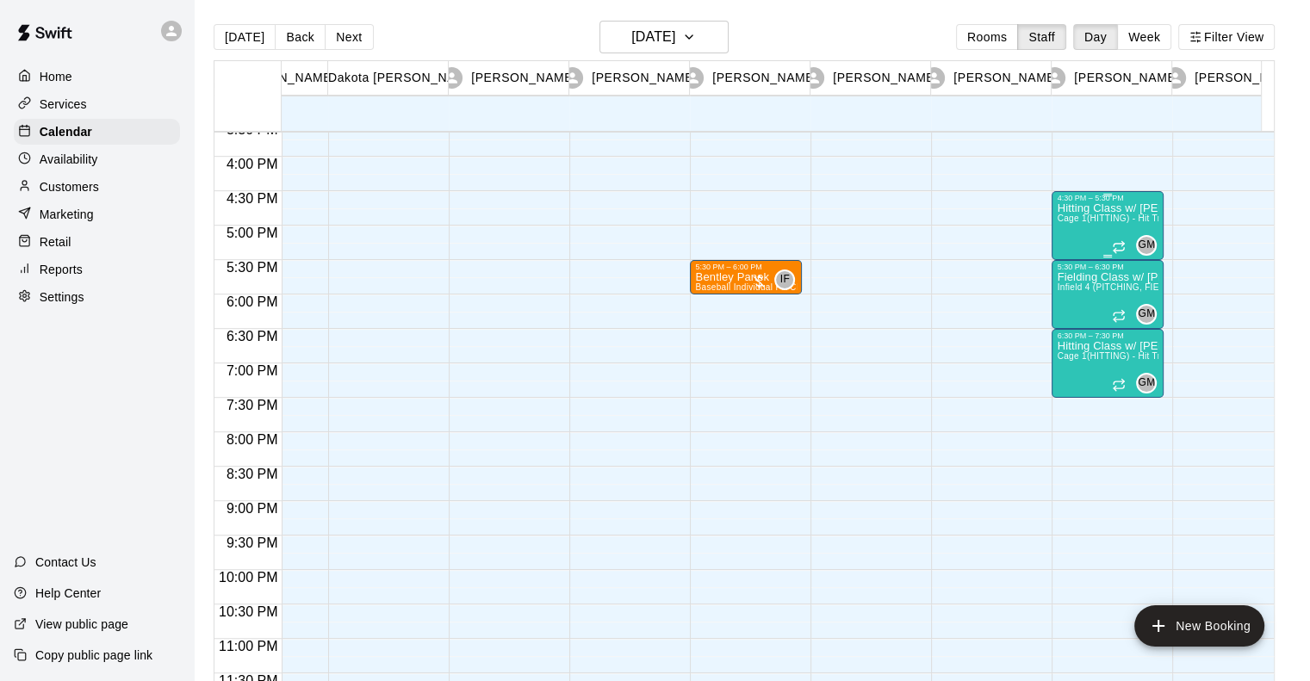
click at [1085, 239] on div "Hitting Class w/ [PERSON_NAME] 1(HITTING) - Hit Trax - TBK (0/4 spots)" at bounding box center [1108, 542] width 102 height 681
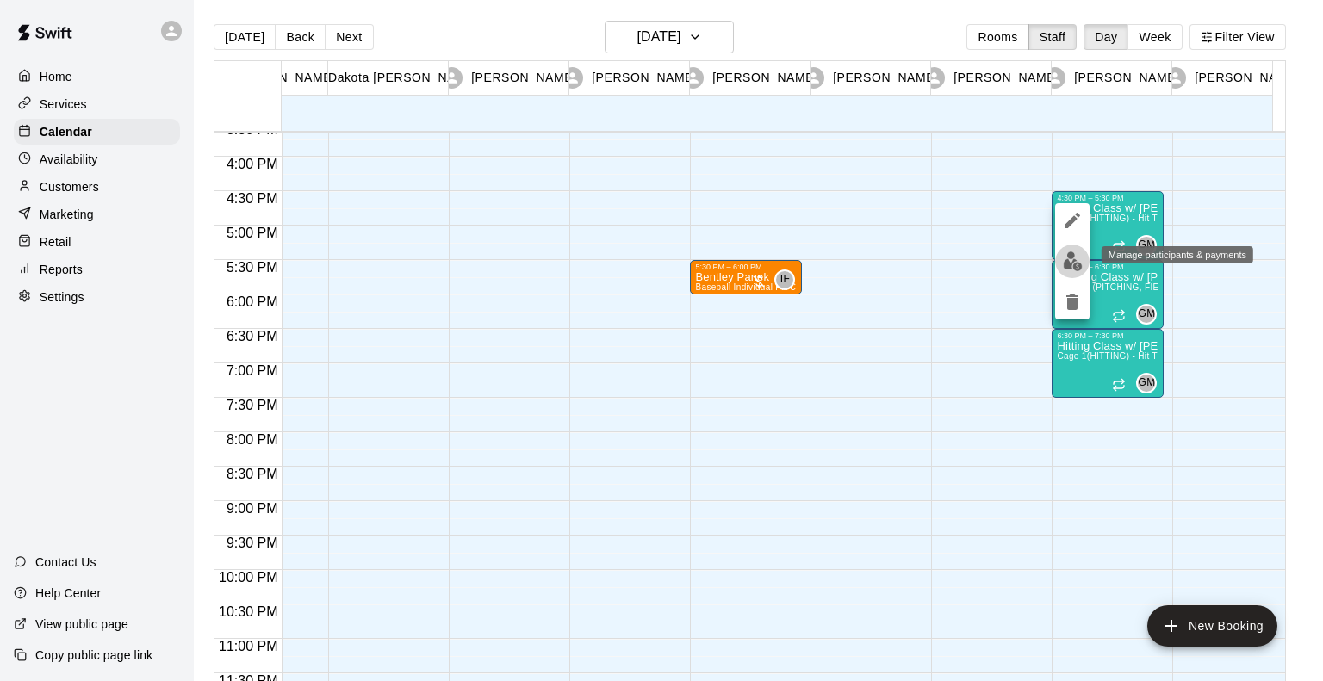
click at [1077, 268] on img "edit" at bounding box center [1073, 262] width 20 height 20
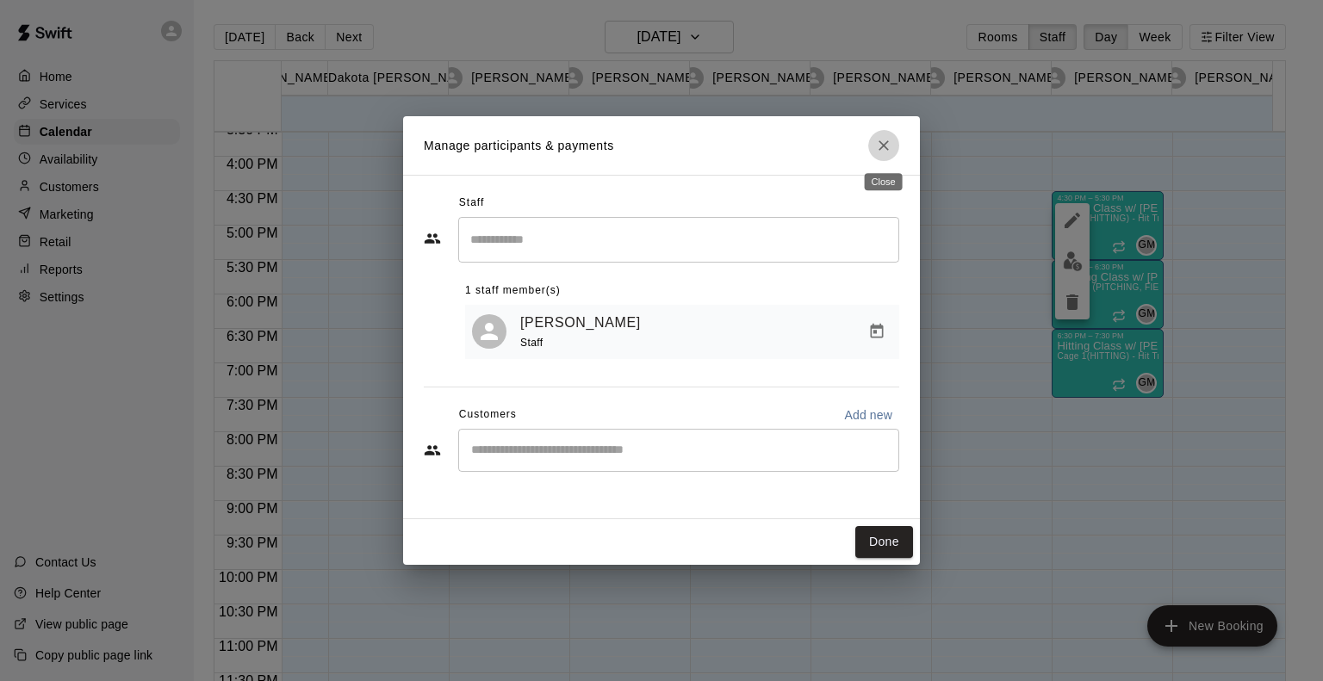
click at [882, 145] on icon "Close" at bounding box center [883, 145] width 17 height 17
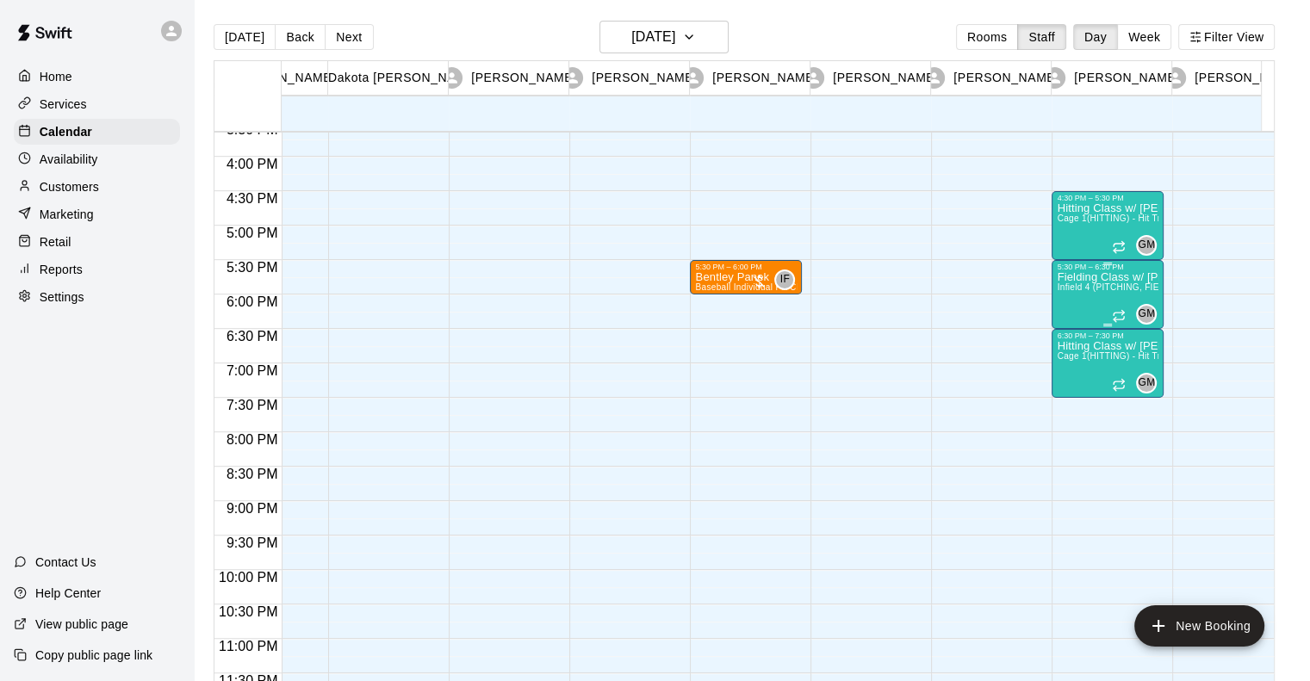
click at [1084, 285] on span "Infield 4 (PITCHING, FIELDING, CATCHING) - TBK" at bounding box center [1162, 287] width 210 height 9
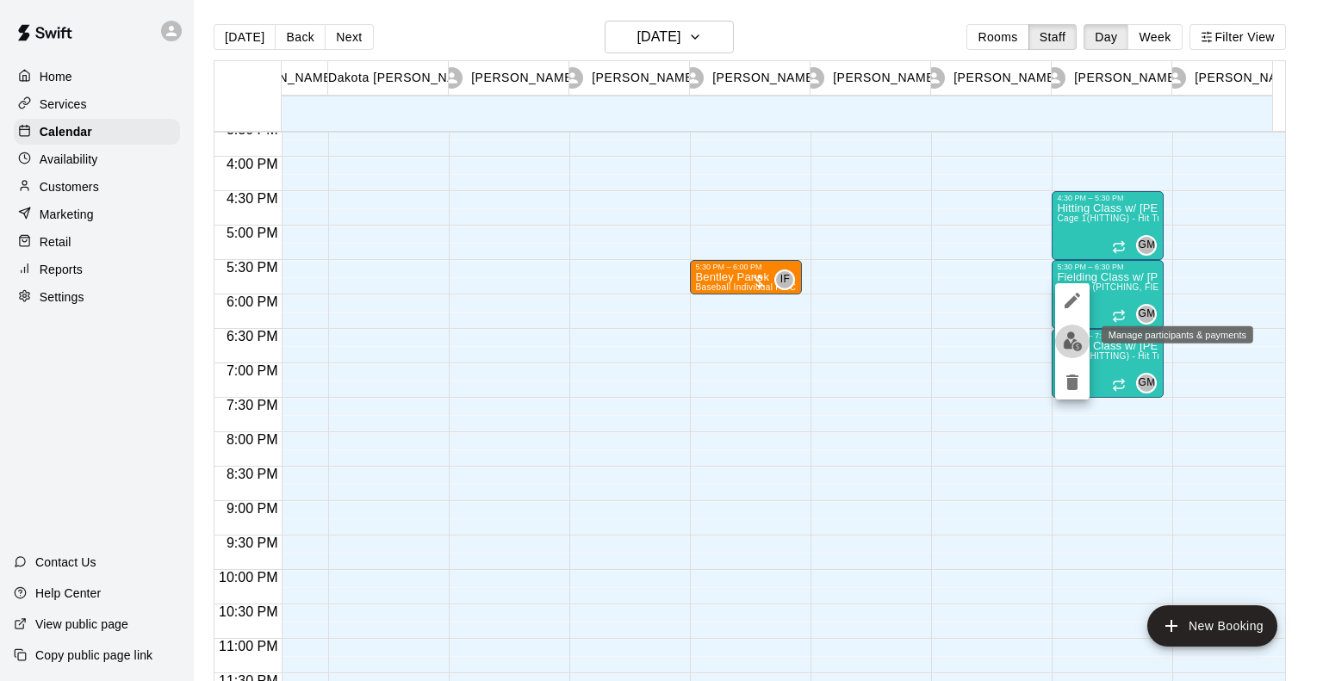
click at [1072, 337] on img "edit" at bounding box center [1073, 342] width 20 height 20
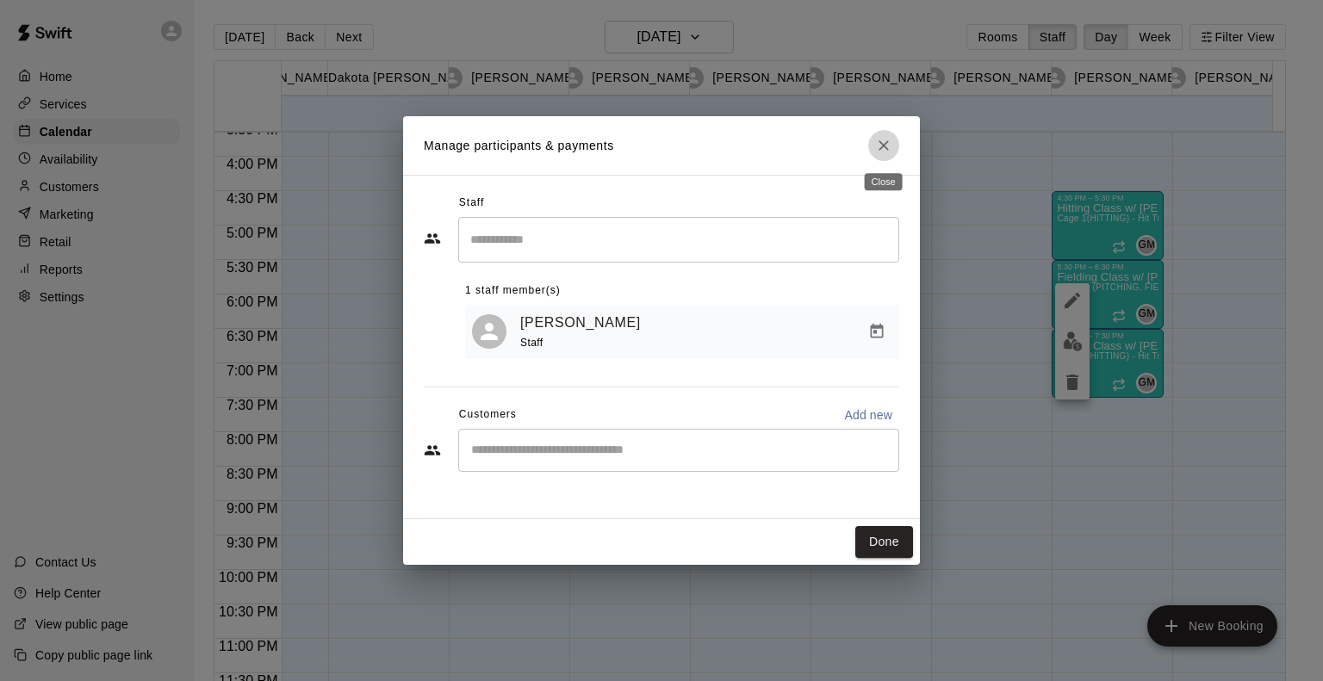
click at [875, 144] on icon "Close" at bounding box center [883, 145] width 17 height 17
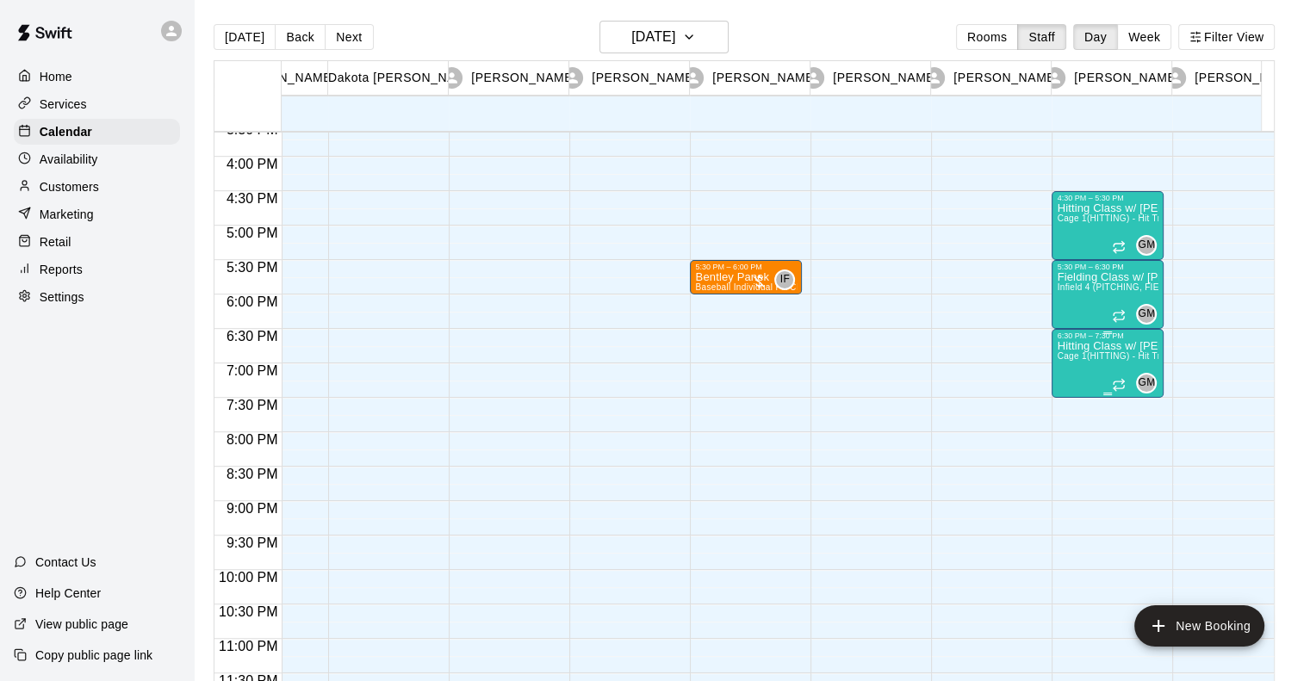
click at [1082, 354] on span "Cage 1(HITTING) - Hit Trax - TBK" at bounding box center [1126, 355] width 139 height 9
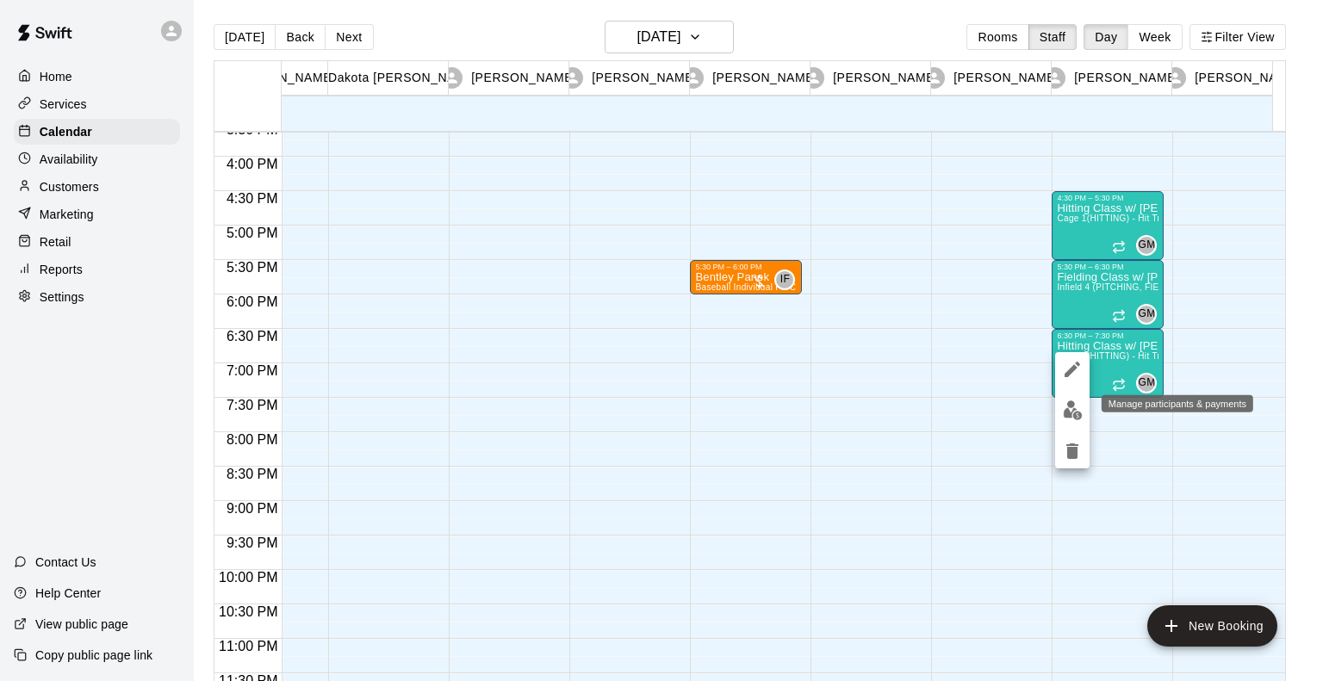
click at [1071, 409] on img "edit" at bounding box center [1073, 411] width 20 height 20
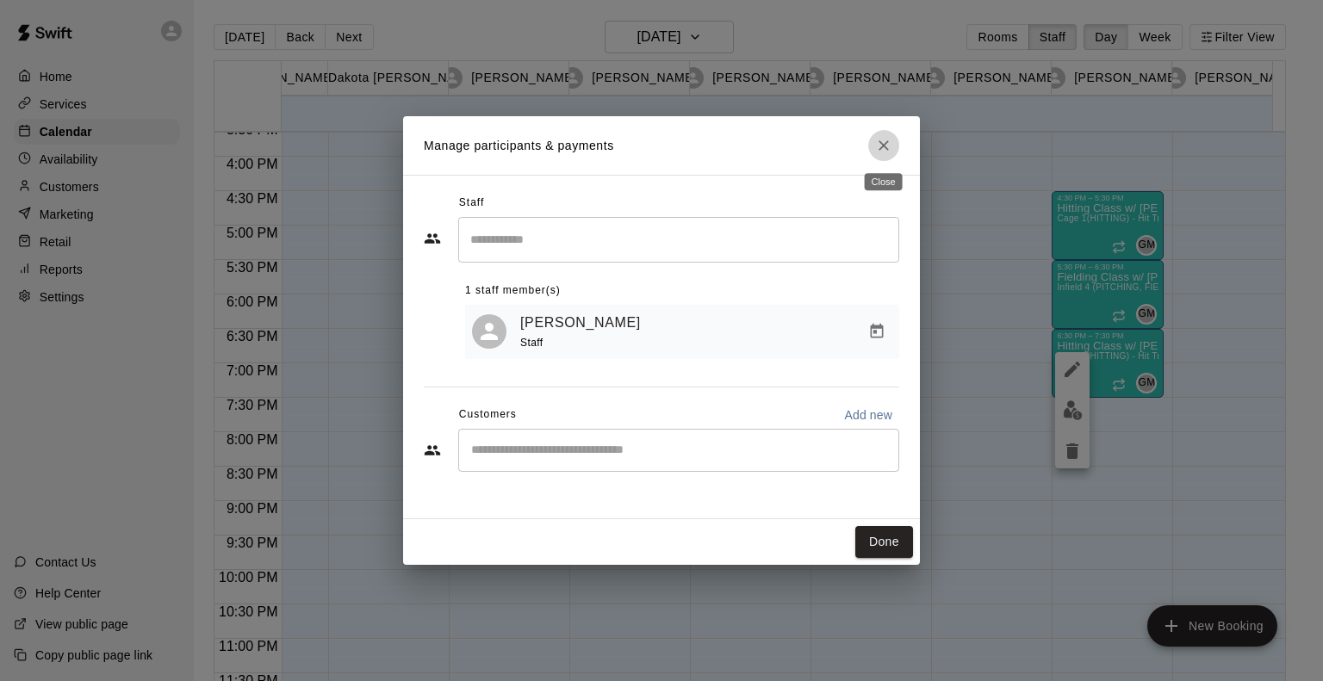
click at [879, 147] on icon "Close" at bounding box center [883, 145] width 17 height 17
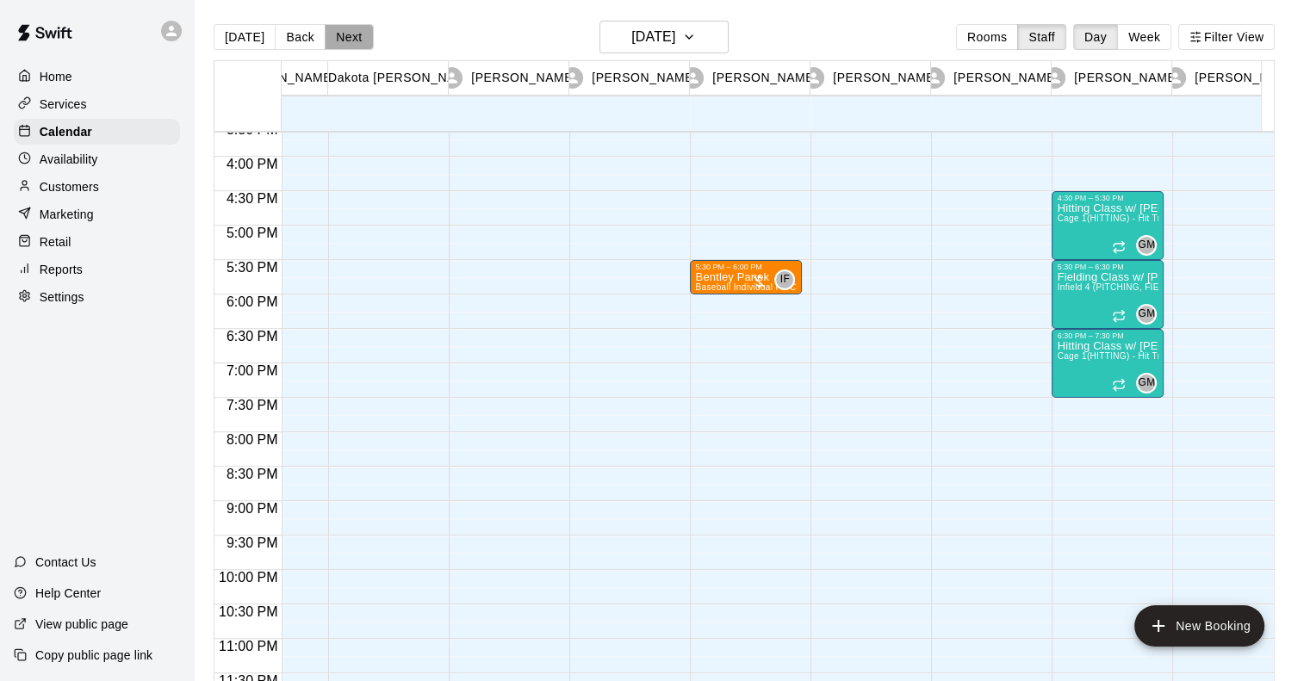
click at [337, 34] on button "Next" at bounding box center [349, 37] width 48 height 26
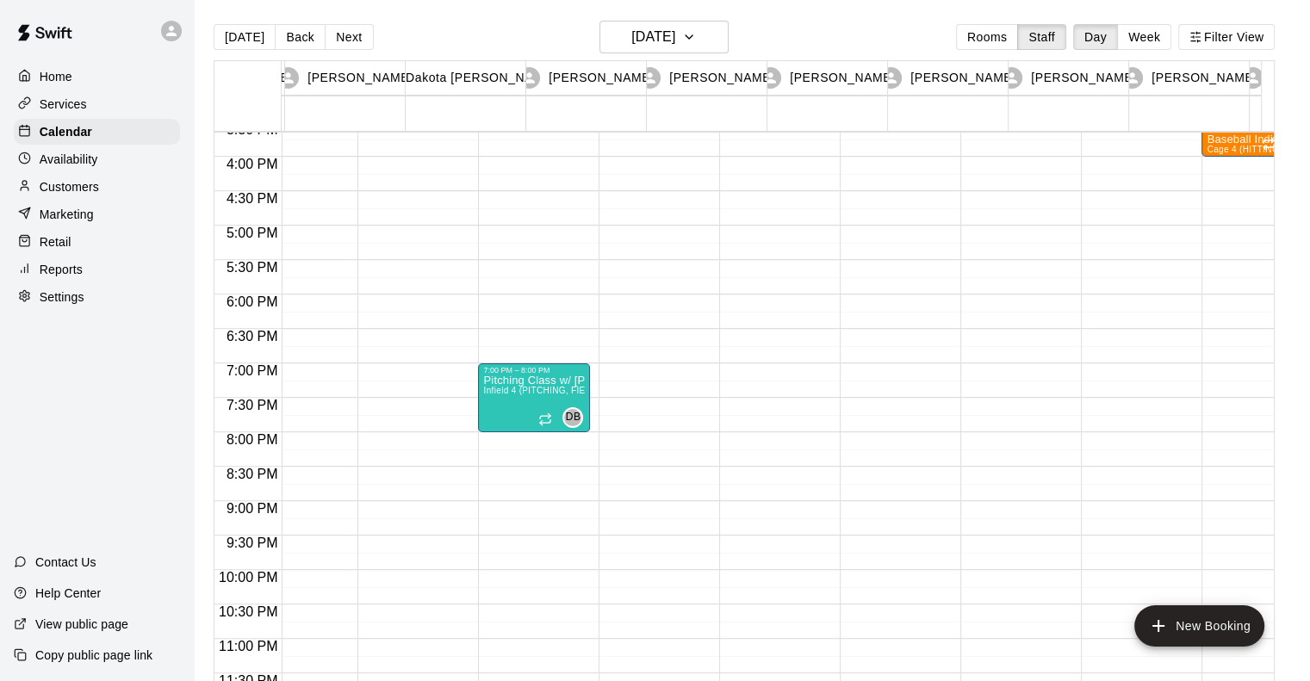
scroll to position [0, 165]
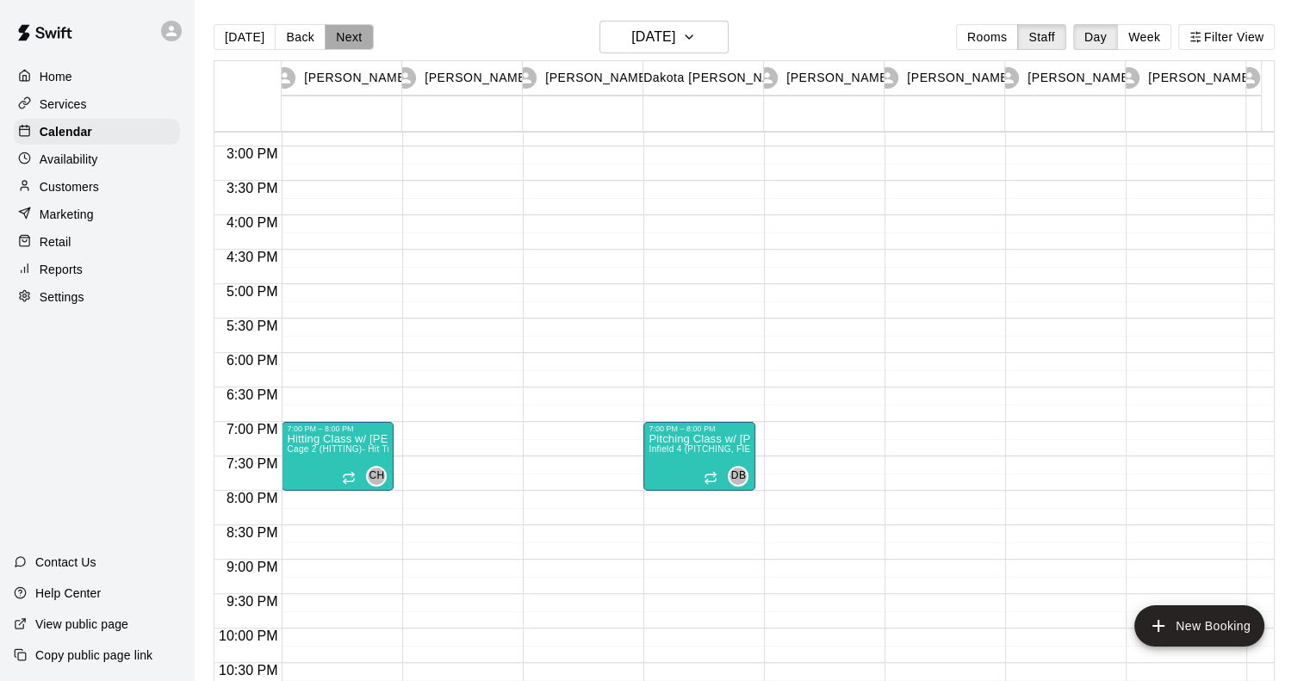
click at [339, 29] on button "Next" at bounding box center [349, 37] width 48 height 26
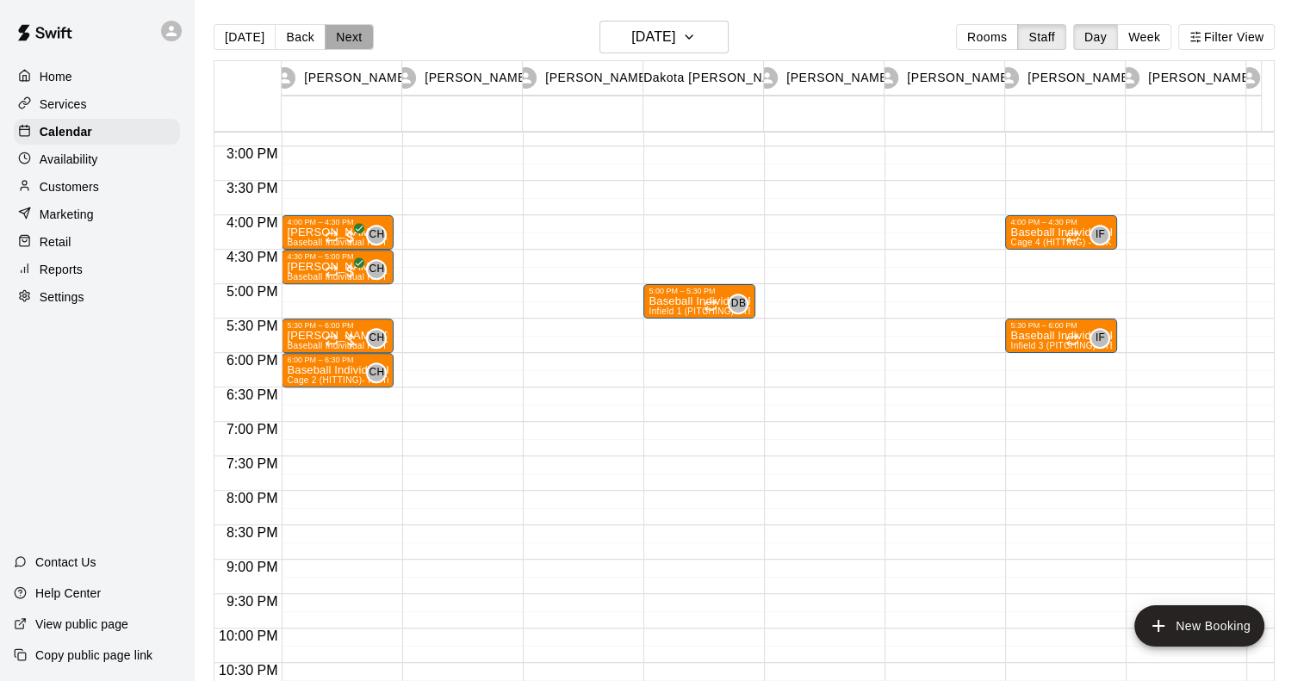
click at [345, 30] on button "Next" at bounding box center [349, 37] width 48 height 26
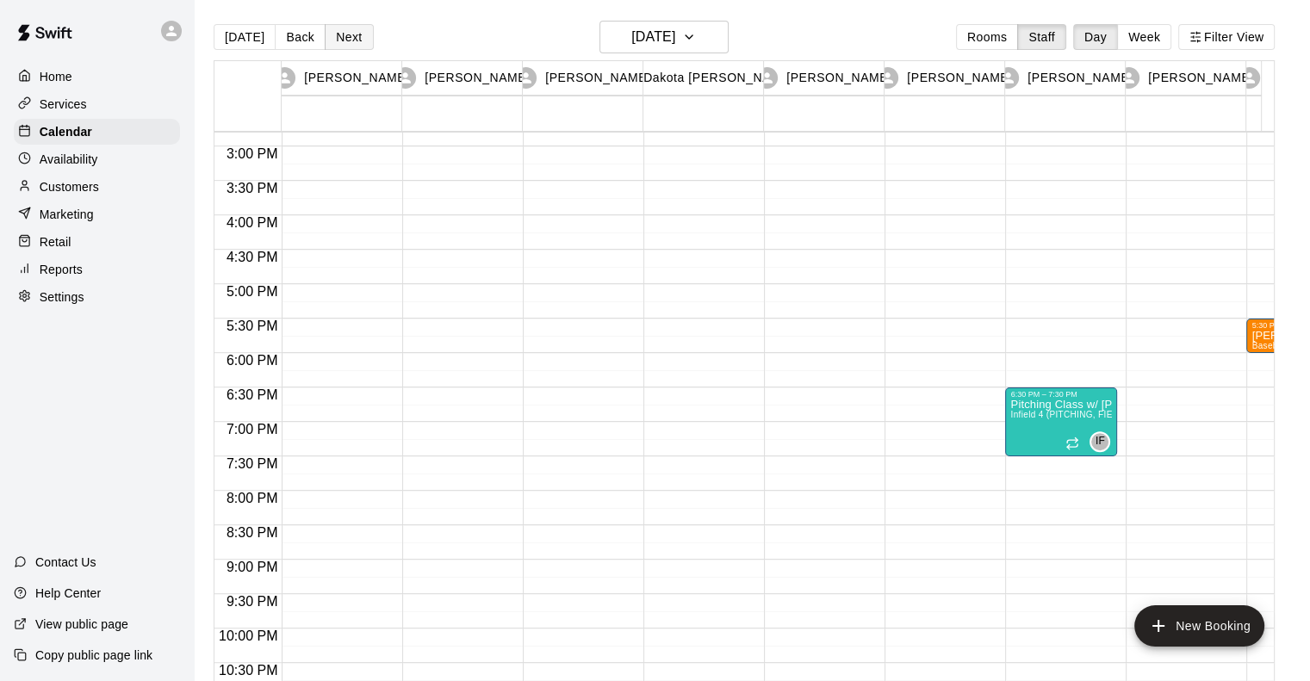
click at [345, 45] on button "Next" at bounding box center [349, 37] width 48 height 26
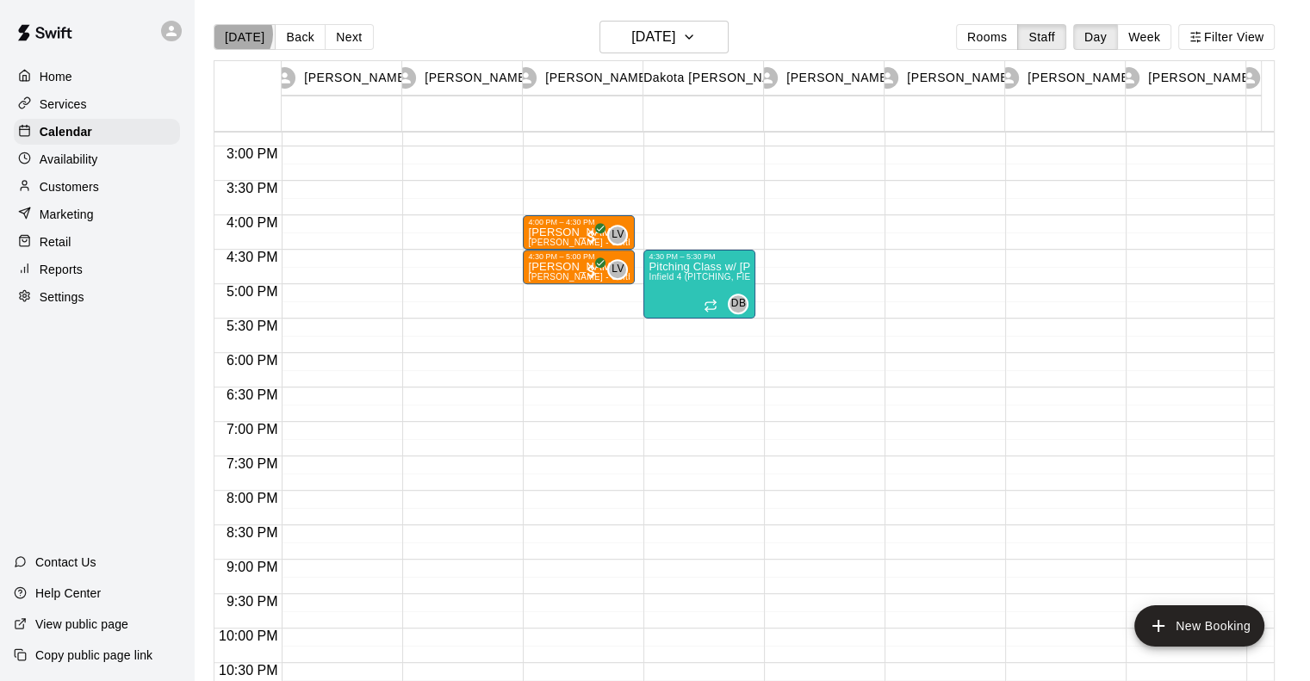
click at [237, 34] on button "[DATE]" at bounding box center [245, 37] width 62 height 26
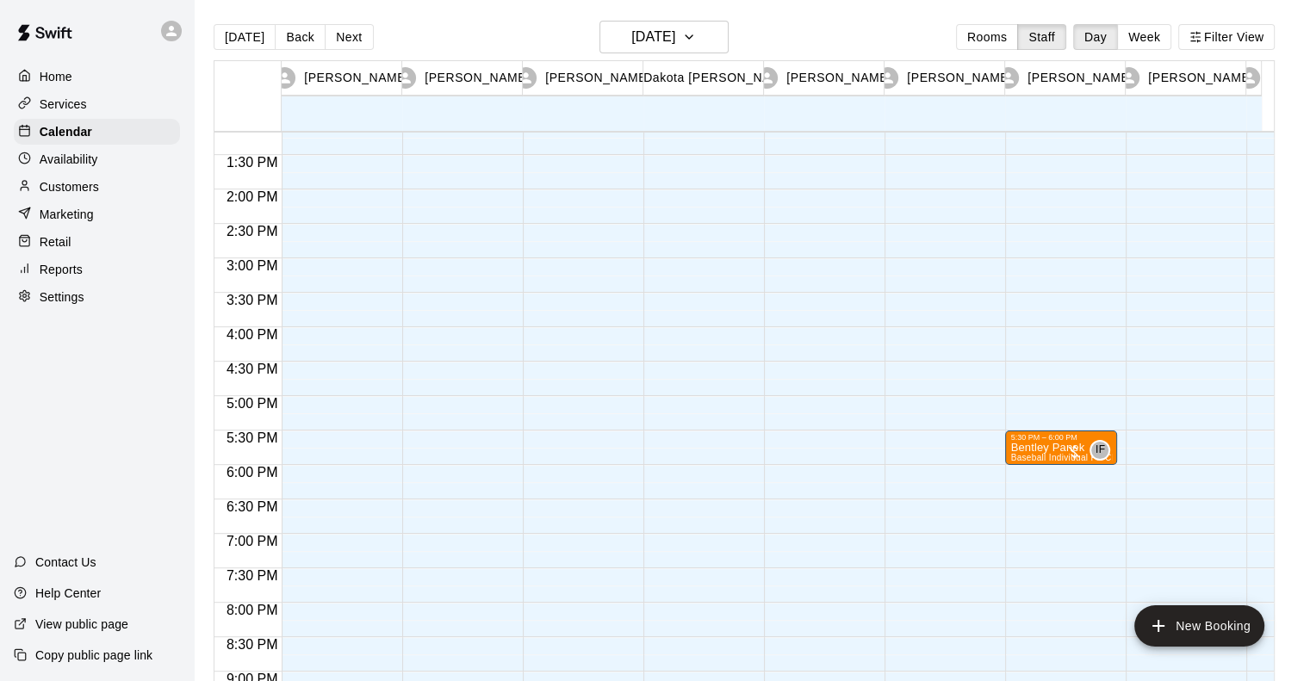
scroll to position [907, 0]
click at [347, 40] on button "Next" at bounding box center [349, 37] width 48 height 26
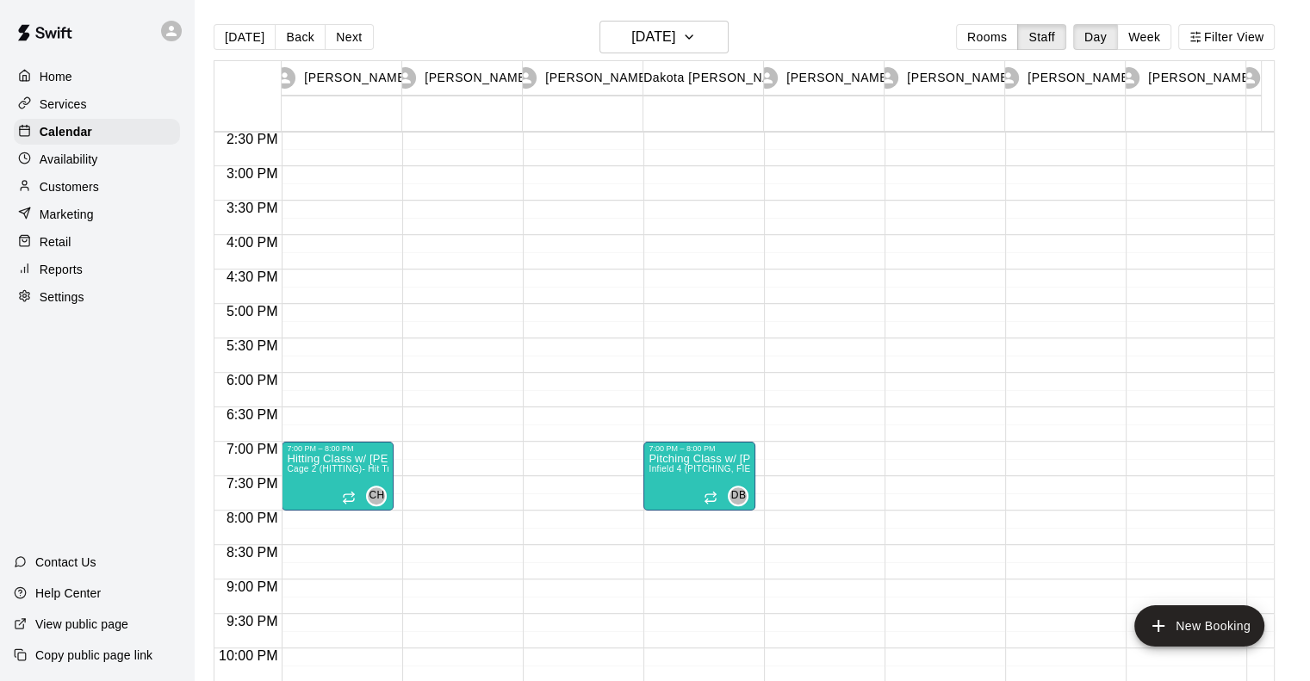
scroll to position [1000, 0]
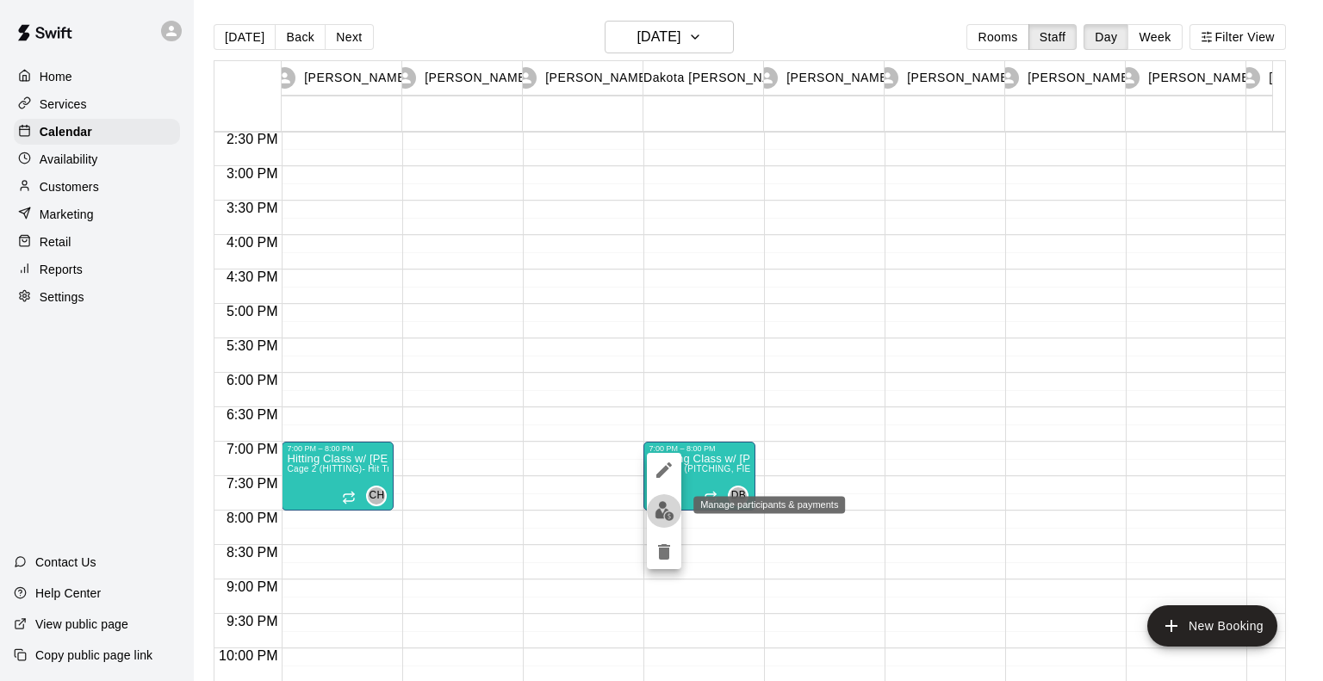
click at [660, 515] on img "edit" at bounding box center [665, 511] width 20 height 20
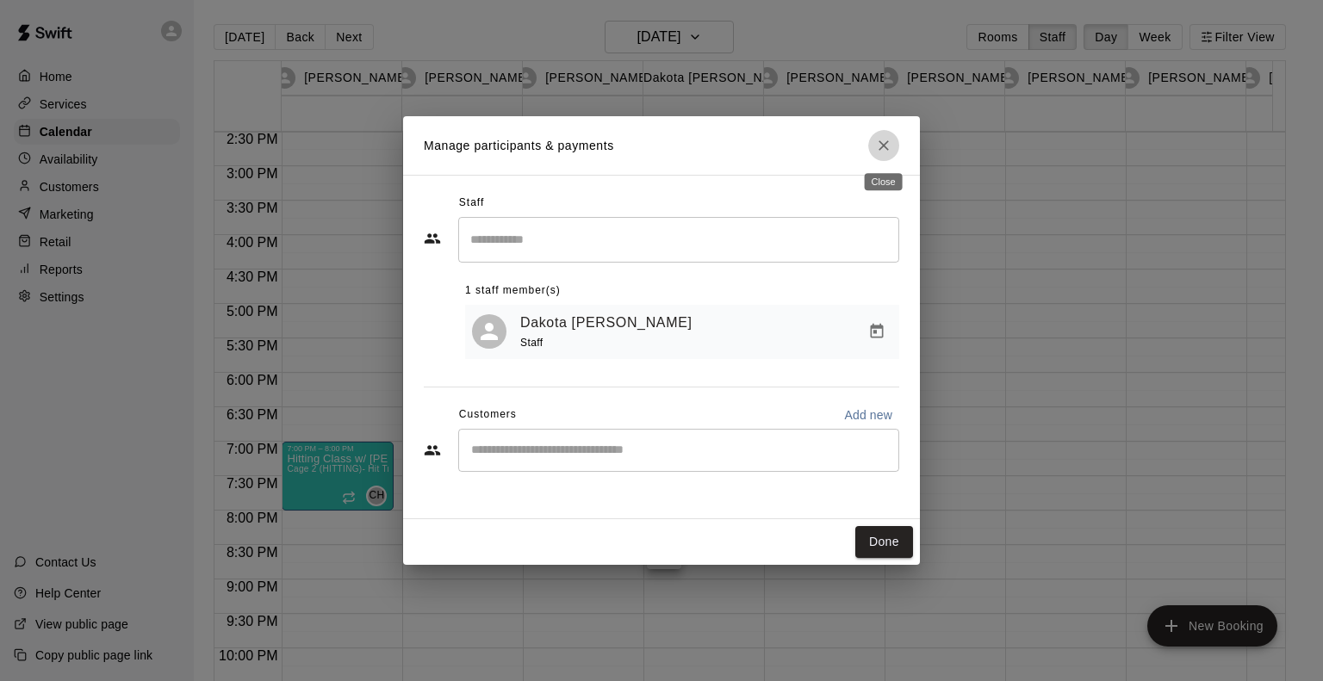
click at [882, 143] on icon "Close" at bounding box center [883, 145] width 17 height 17
